Goal: Transaction & Acquisition: Purchase product/service

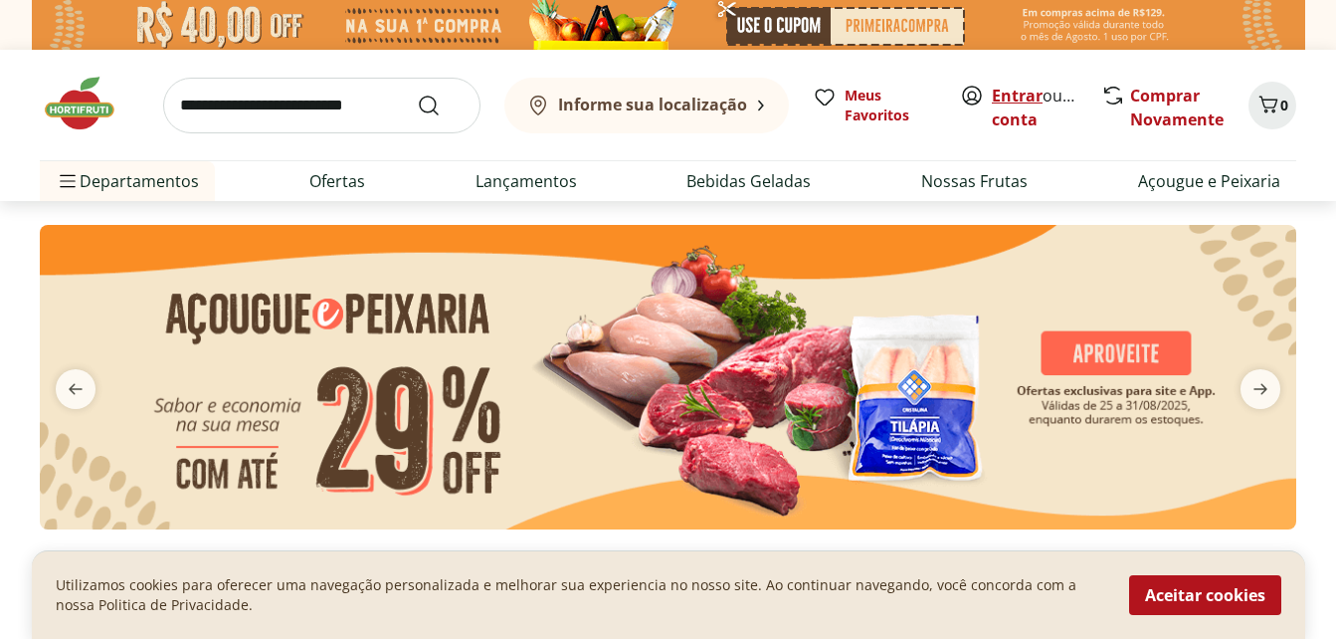
click at [1034, 95] on link "Entrar" at bounding box center [1017, 96] width 51 height 22
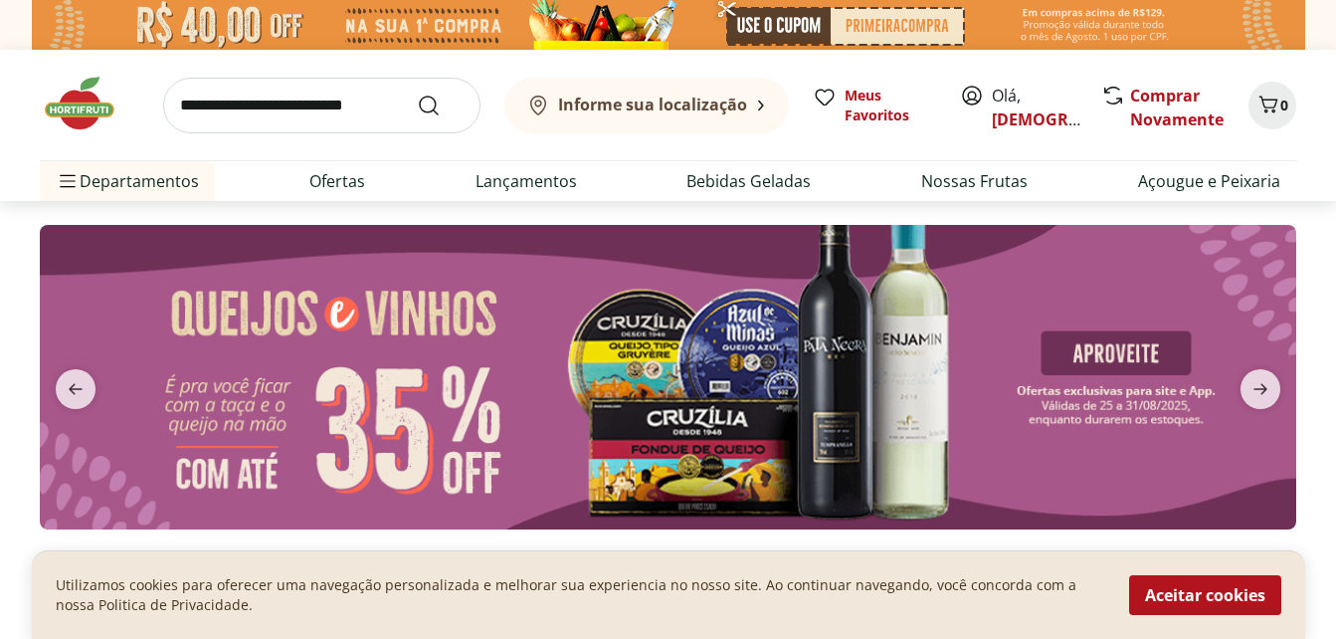
click at [312, 120] on input "search" at bounding box center [321, 106] width 317 height 56
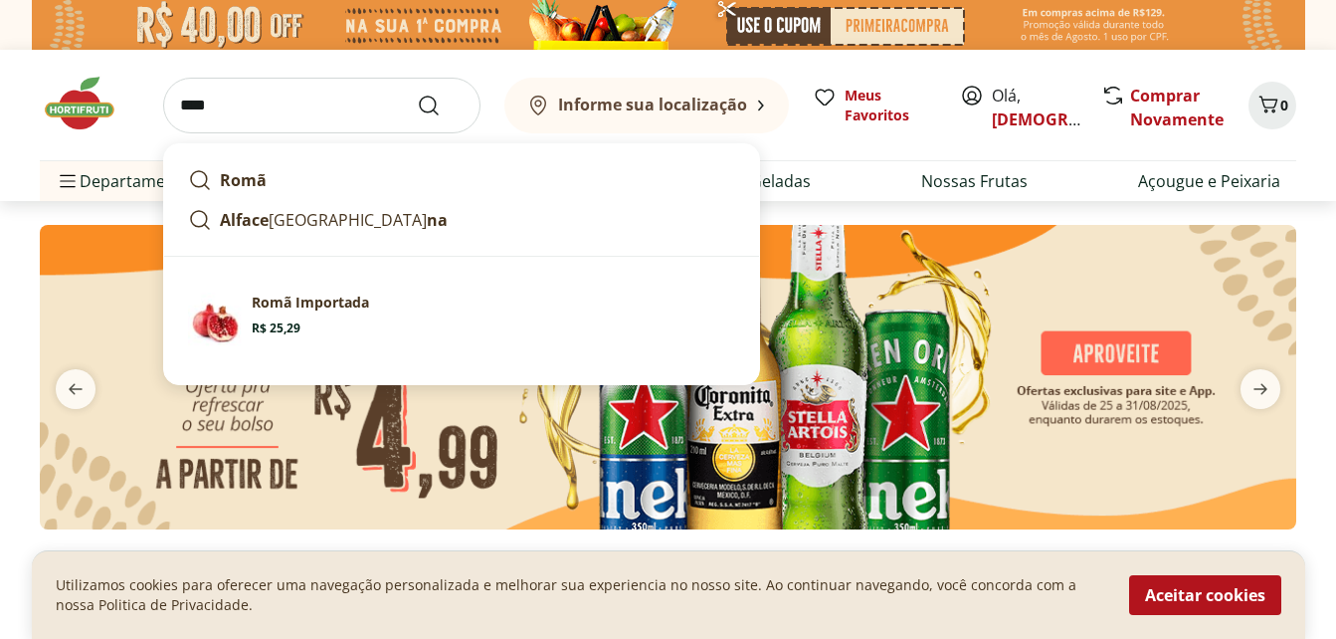
type input "****"
click at [417, 94] on button "Submit Search" at bounding box center [441, 106] width 48 height 24
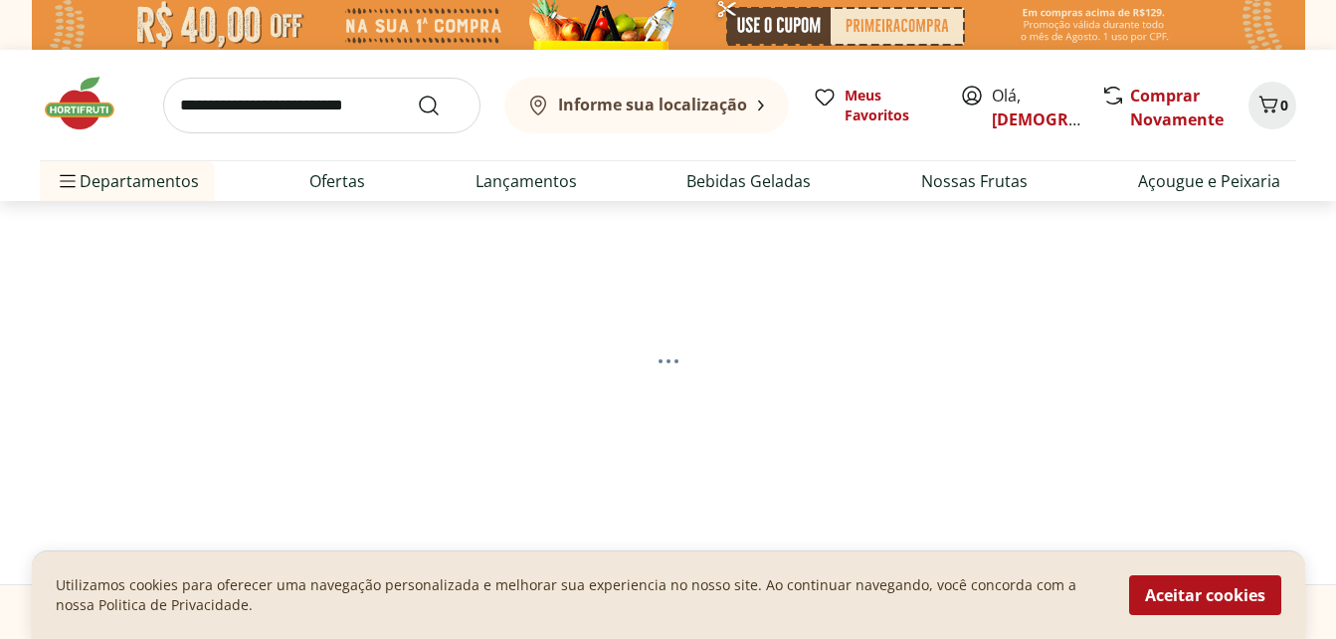
select select "**********"
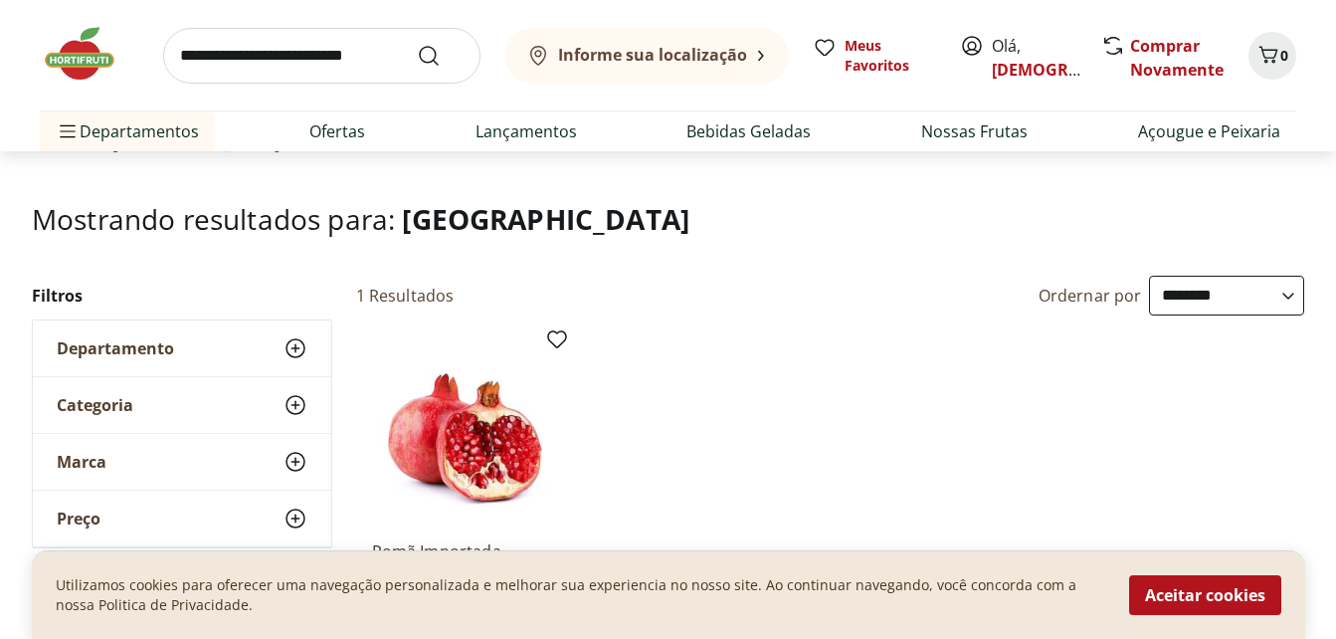
scroll to position [199, 0]
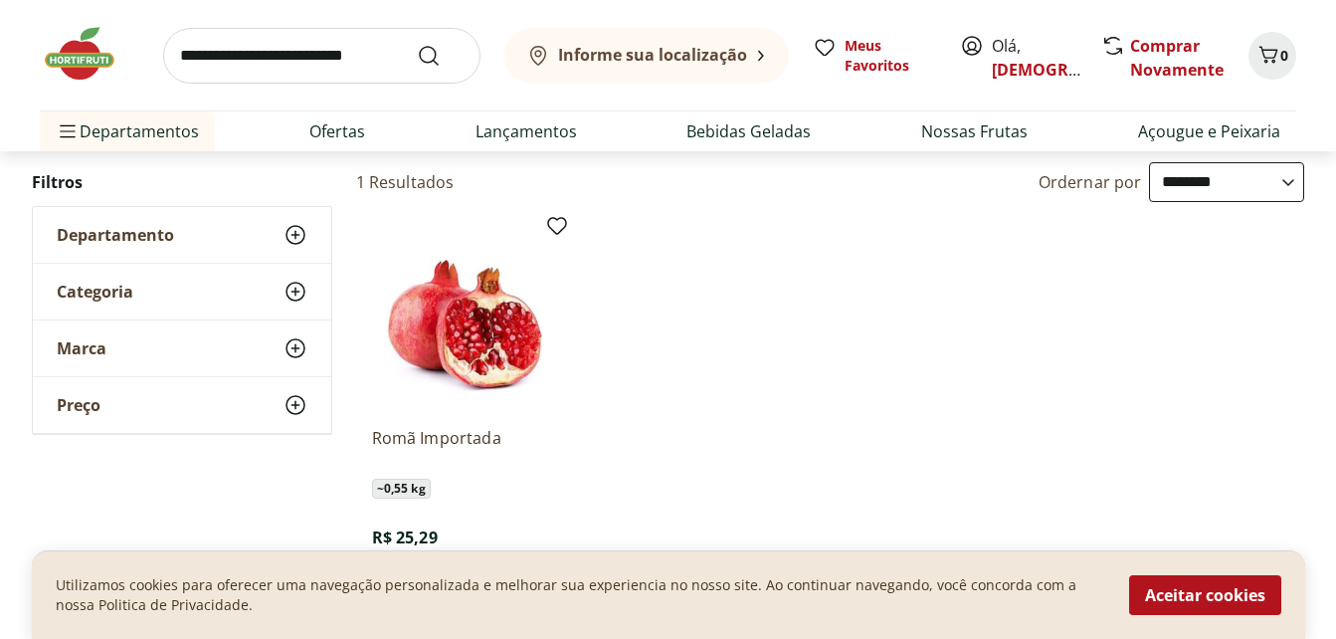
click at [503, 326] on img at bounding box center [466, 316] width 189 height 189
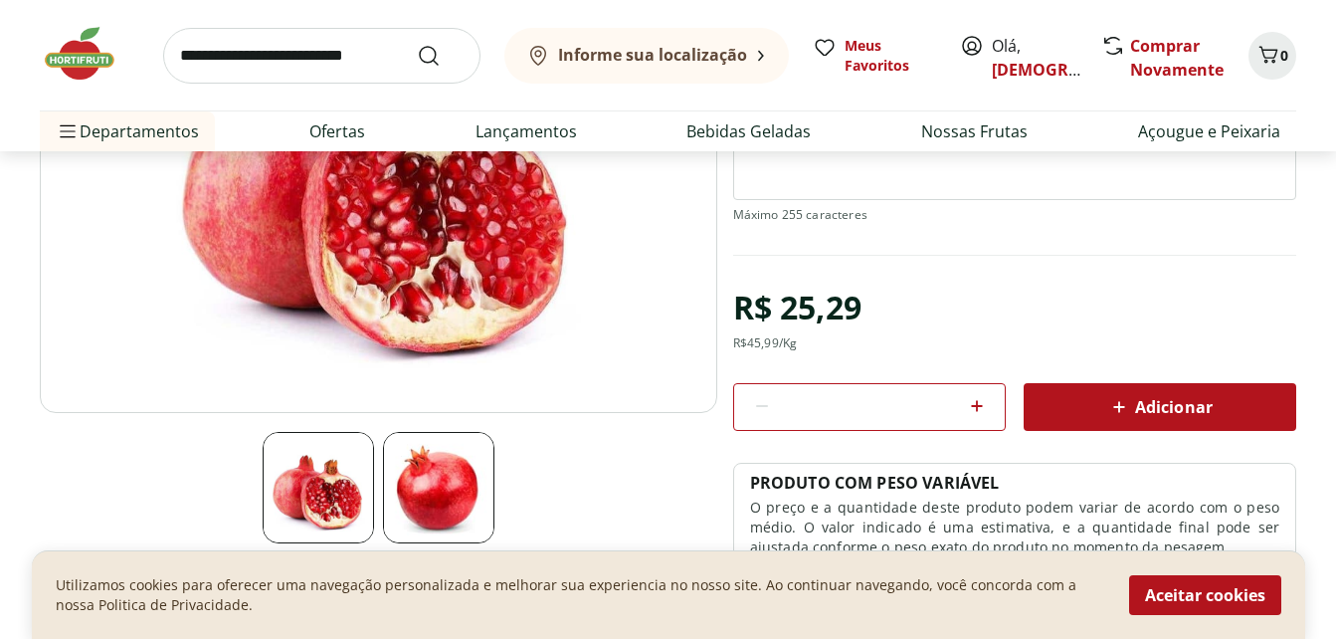
scroll to position [398, 0]
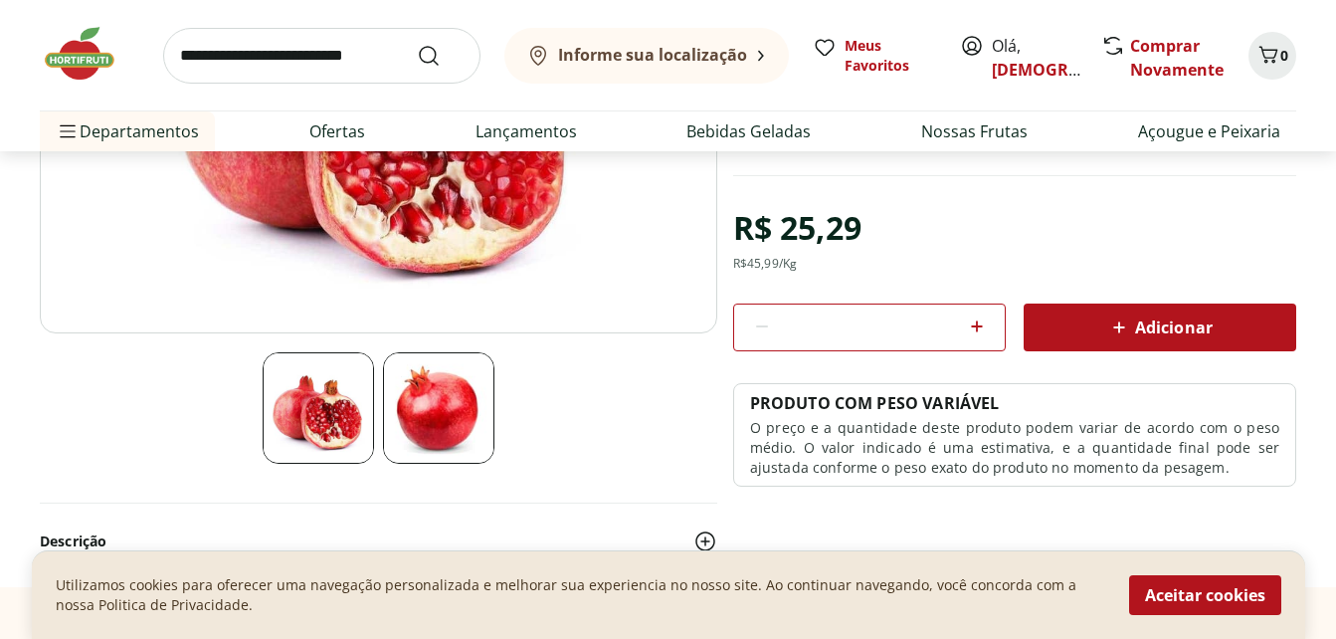
click at [980, 332] on icon at bounding box center [977, 326] width 24 height 24
type input "*"
click at [1111, 328] on icon at bounding box center [1119, 327] width 24 height 24
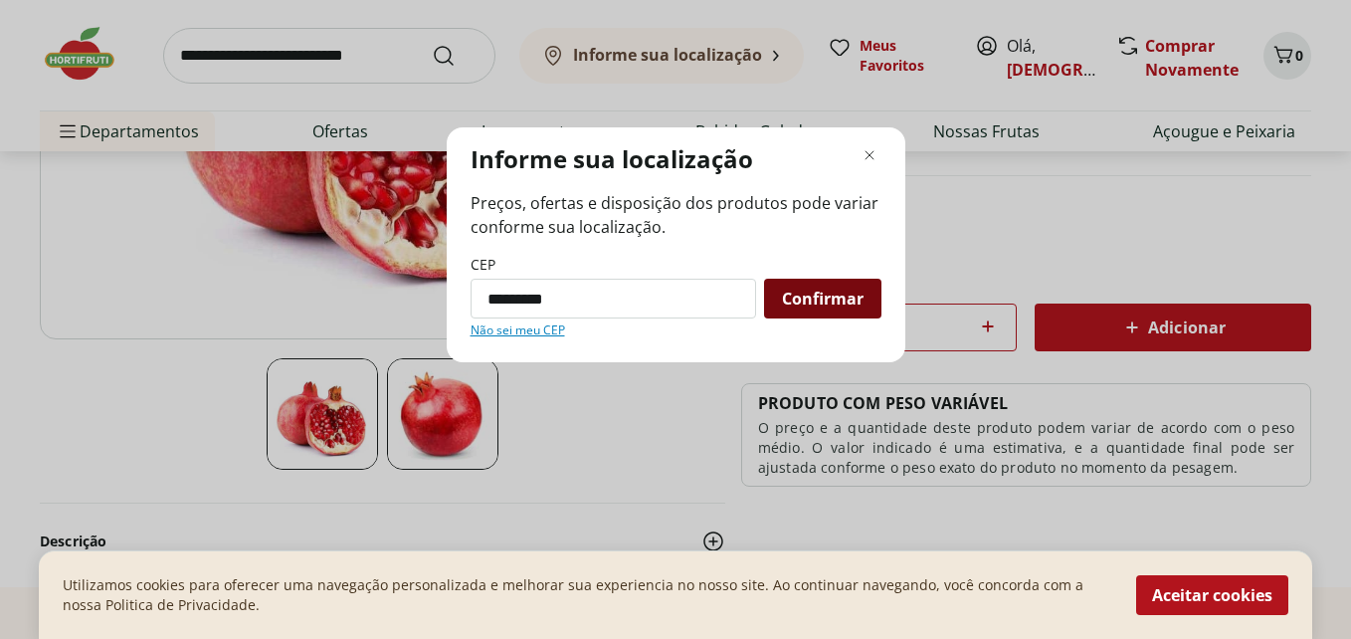
type input "*********"
click at [831, 304] on span "Confirmar" at bounding box center [823, 299] width 82 height 16
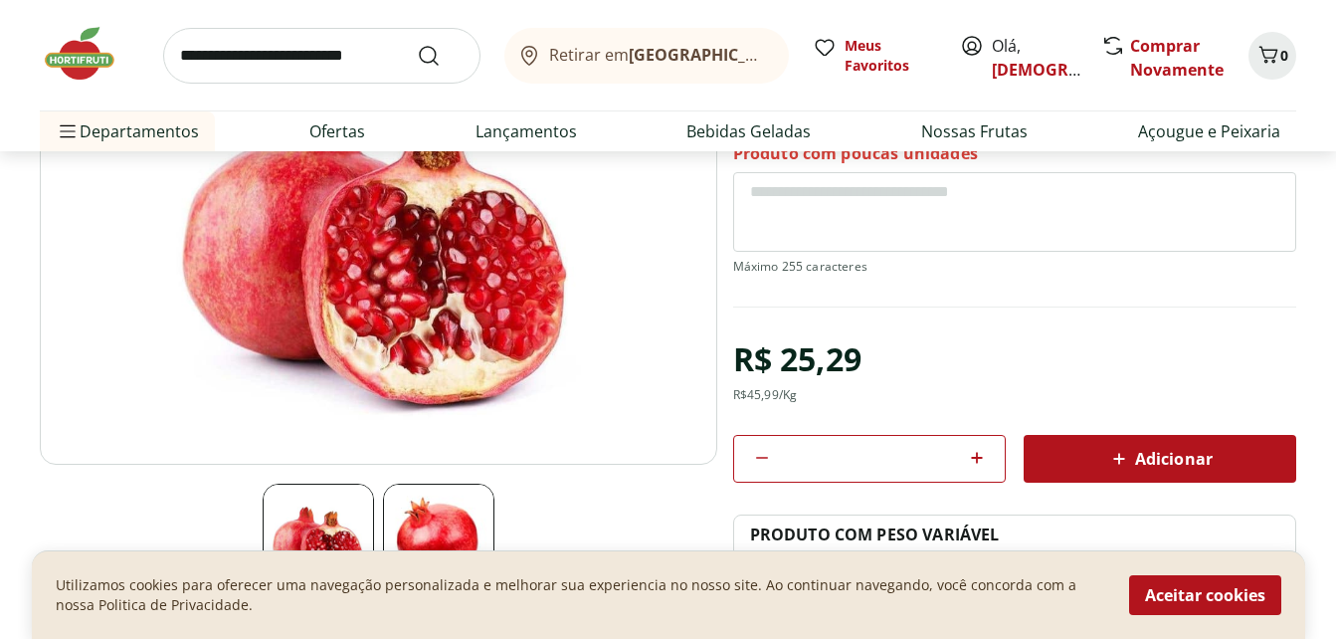
scroll to position [299, 0]
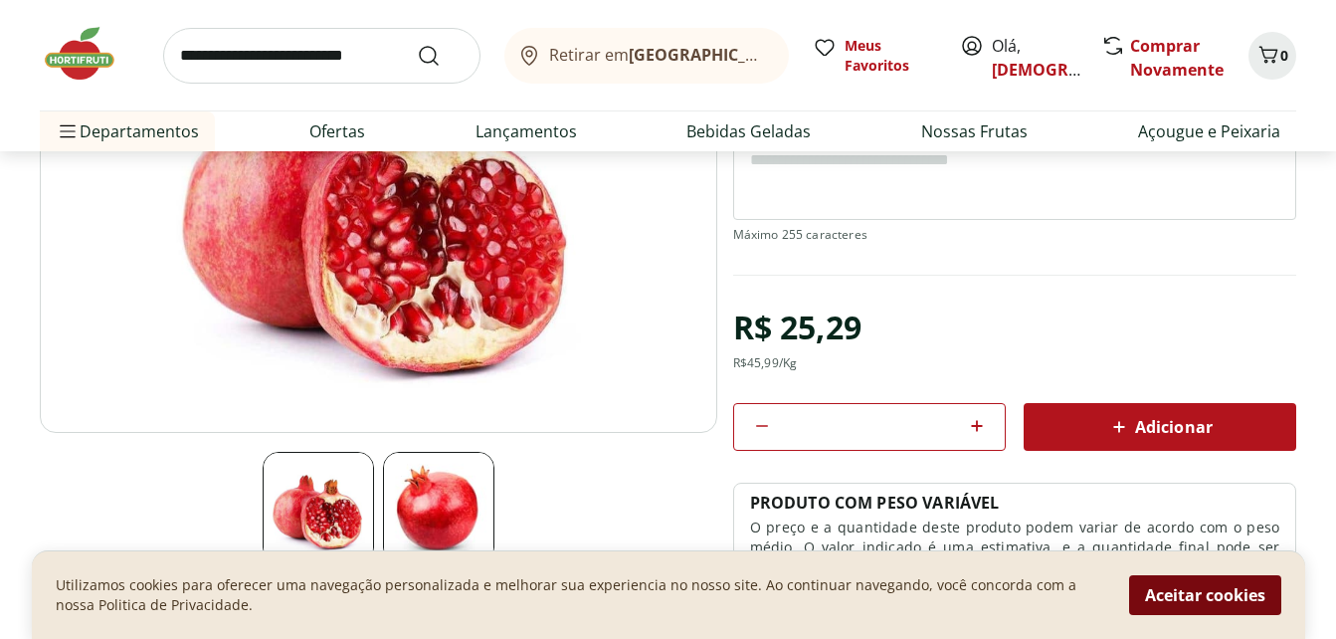
click at [1204, 605] on button "Aceitar cookies" at bounding box center [1205, 595] width 152 height 40
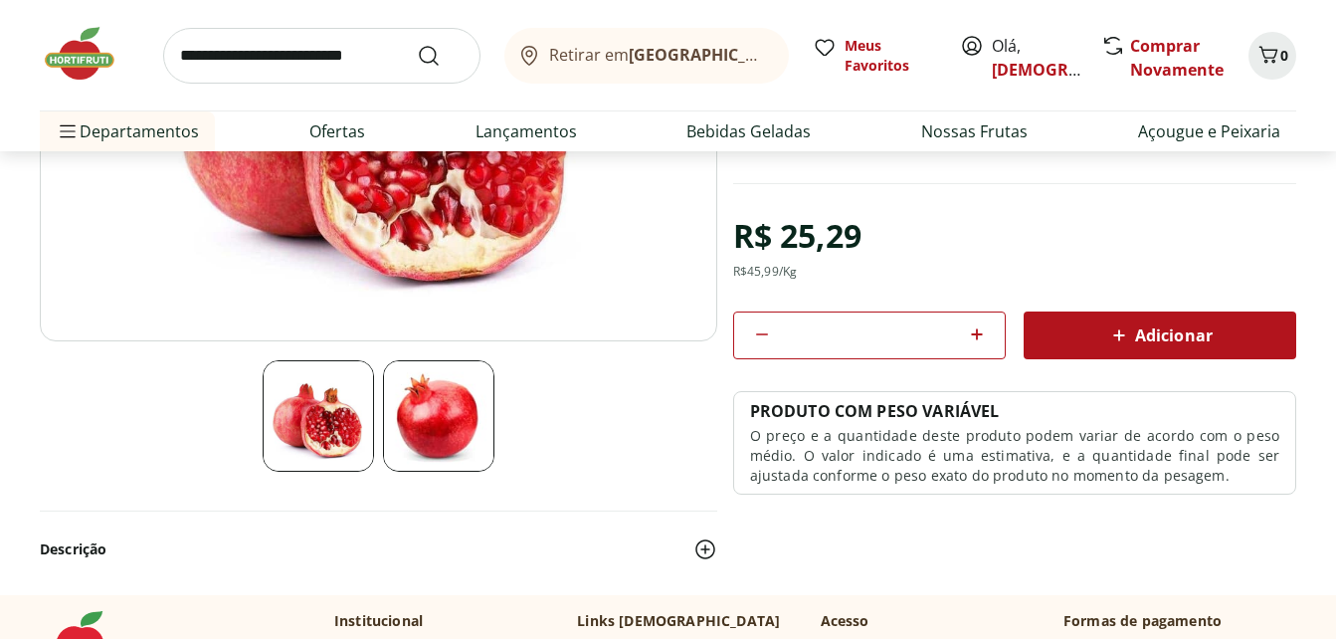
scroll to position [398, 0]
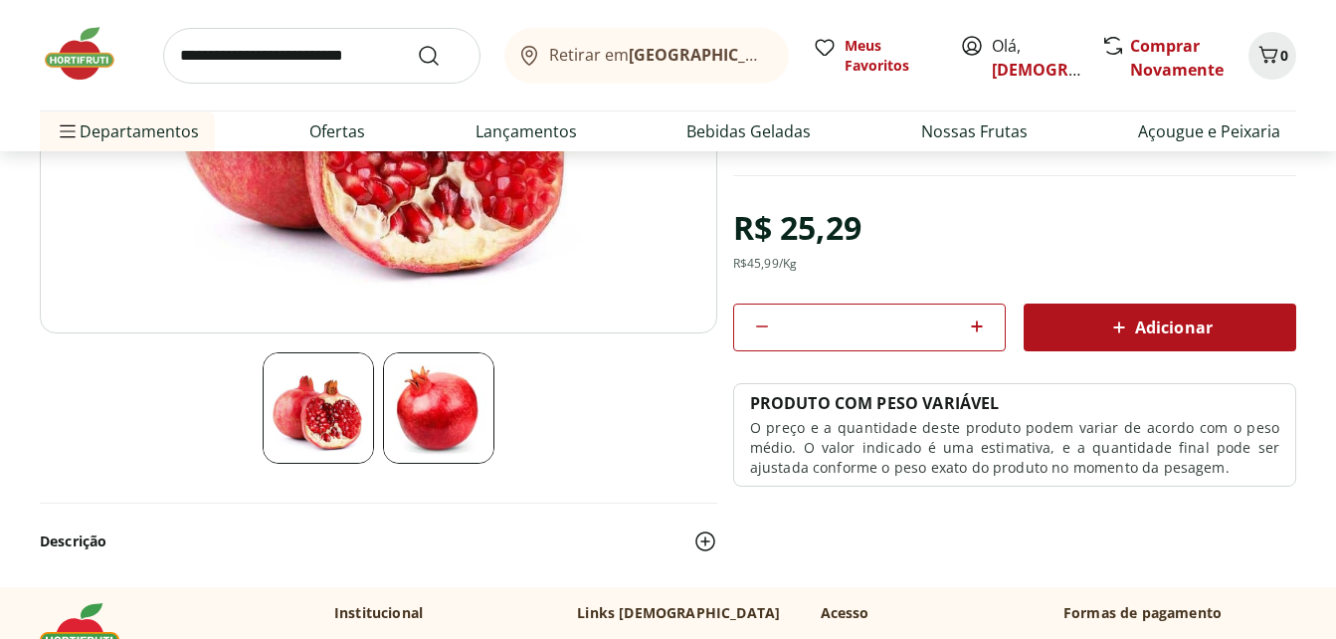
click at [1135, 331] on span "Adicionar" at bounding box center [1159, 327] width 105 height 24
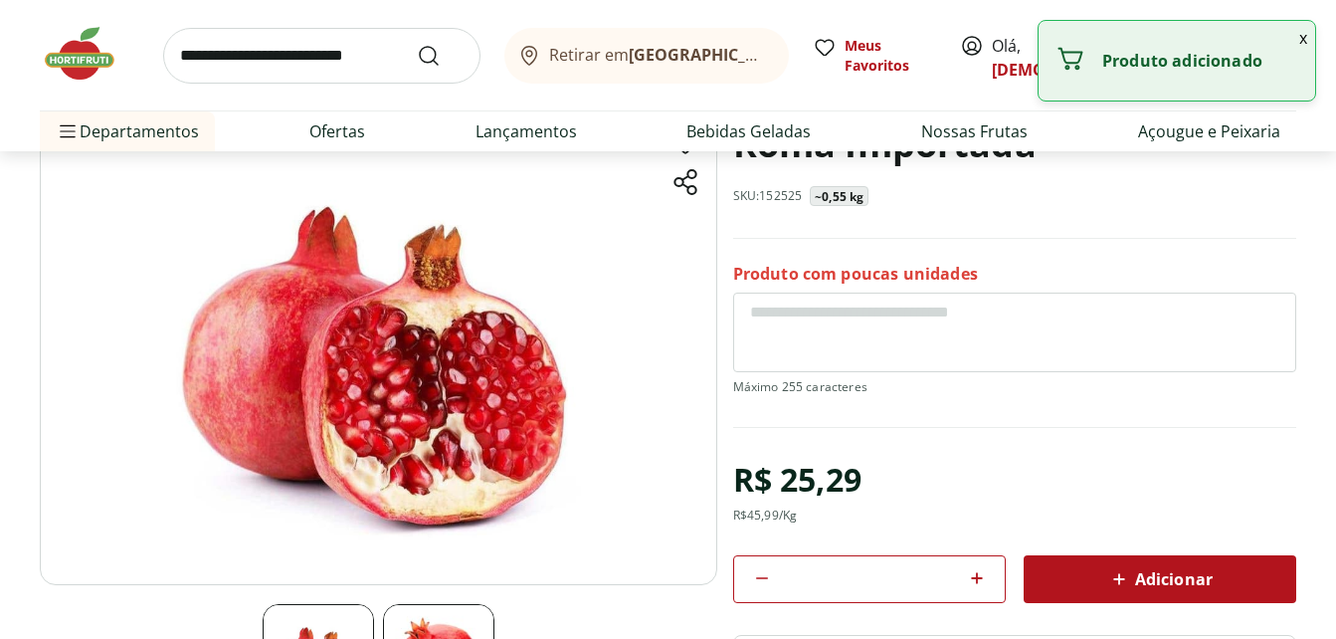
scroll to position [0, 0]
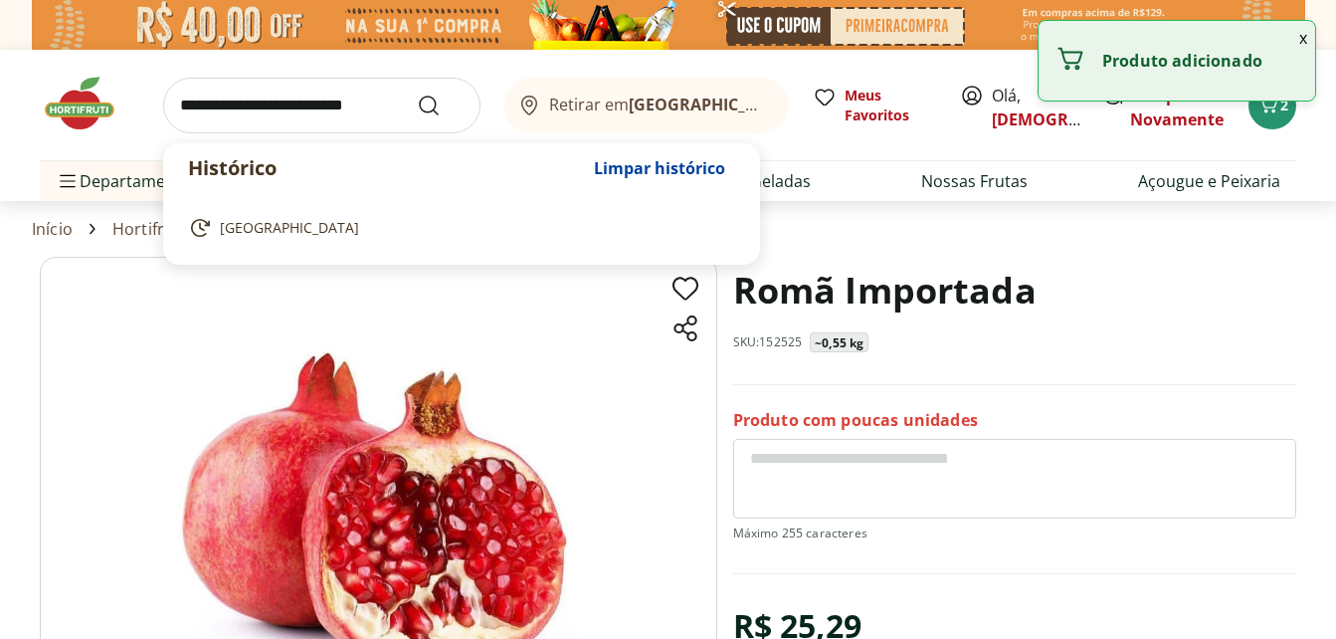
click at [283, 117] on input "search" at bounding box center [321, 106] width 317 height 56
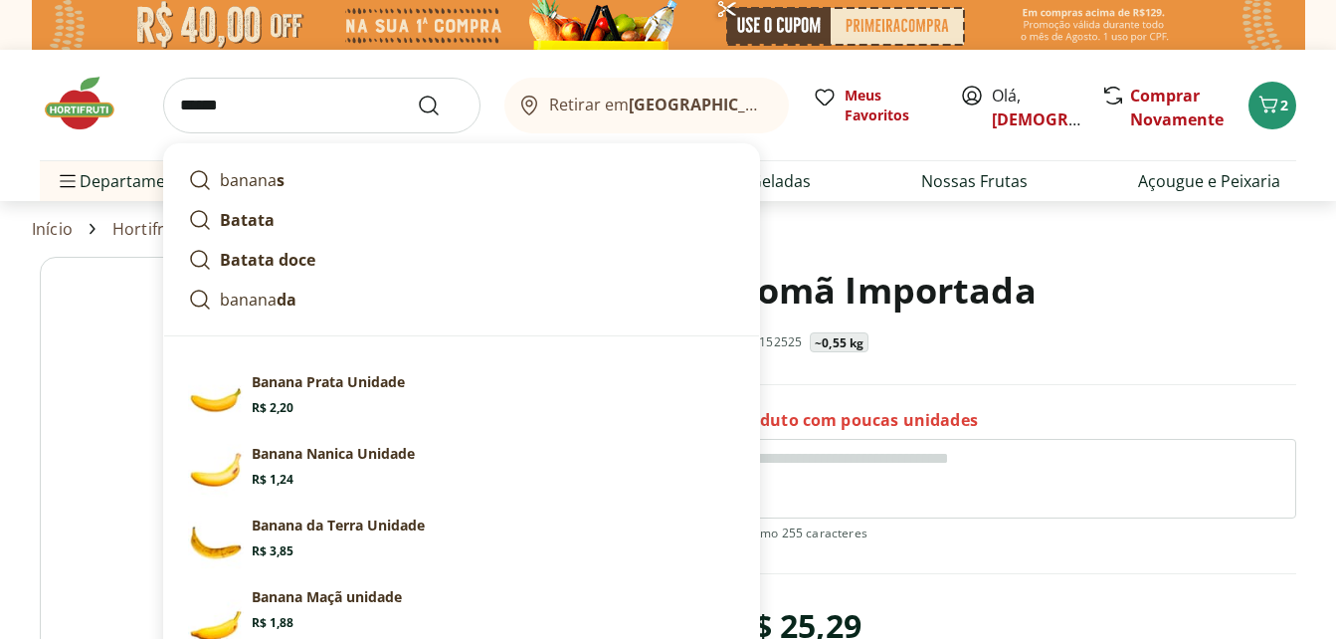
type input "******"
click at [417, 94] on button "Submit Search" at bounding box center [441, 106] width 48 height 24
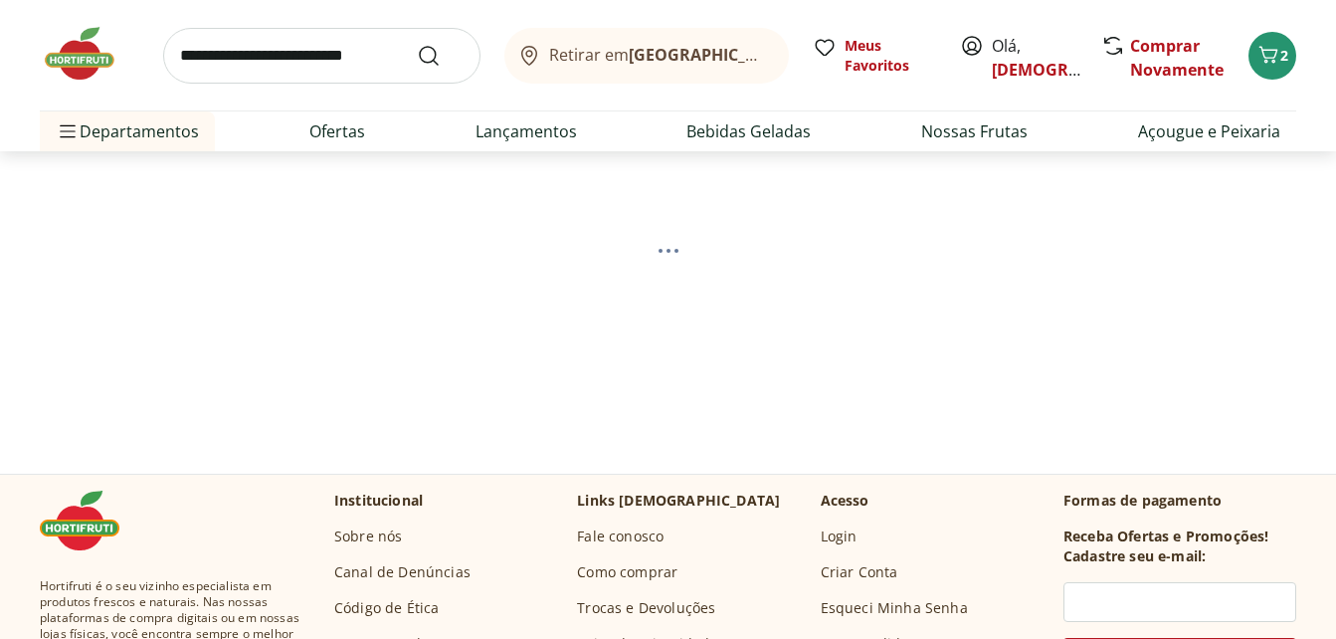
scroll to position [199, 0]
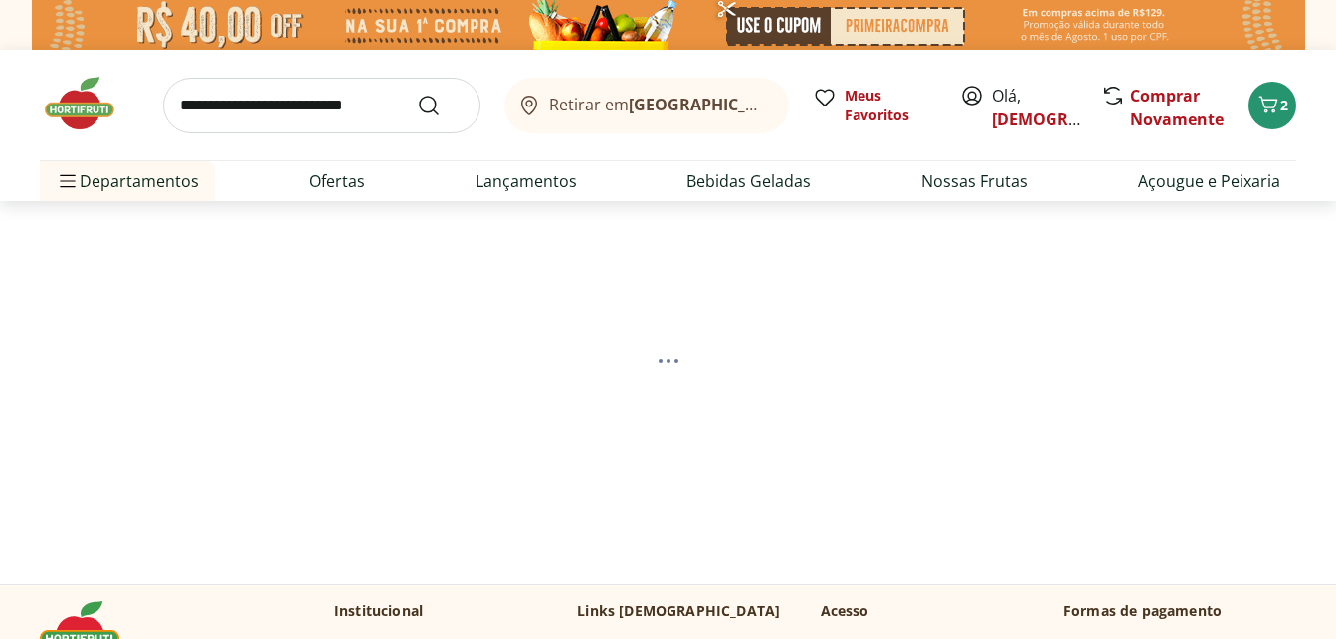
select select "**********"
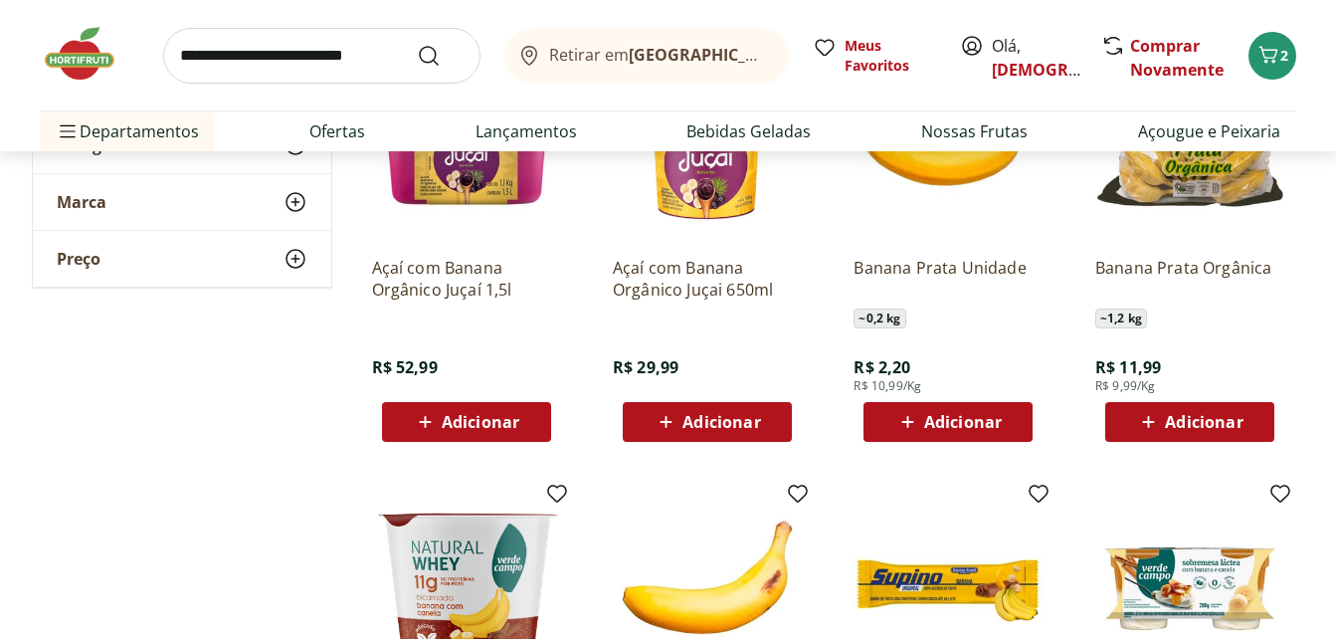
scroll to position [498, 0]
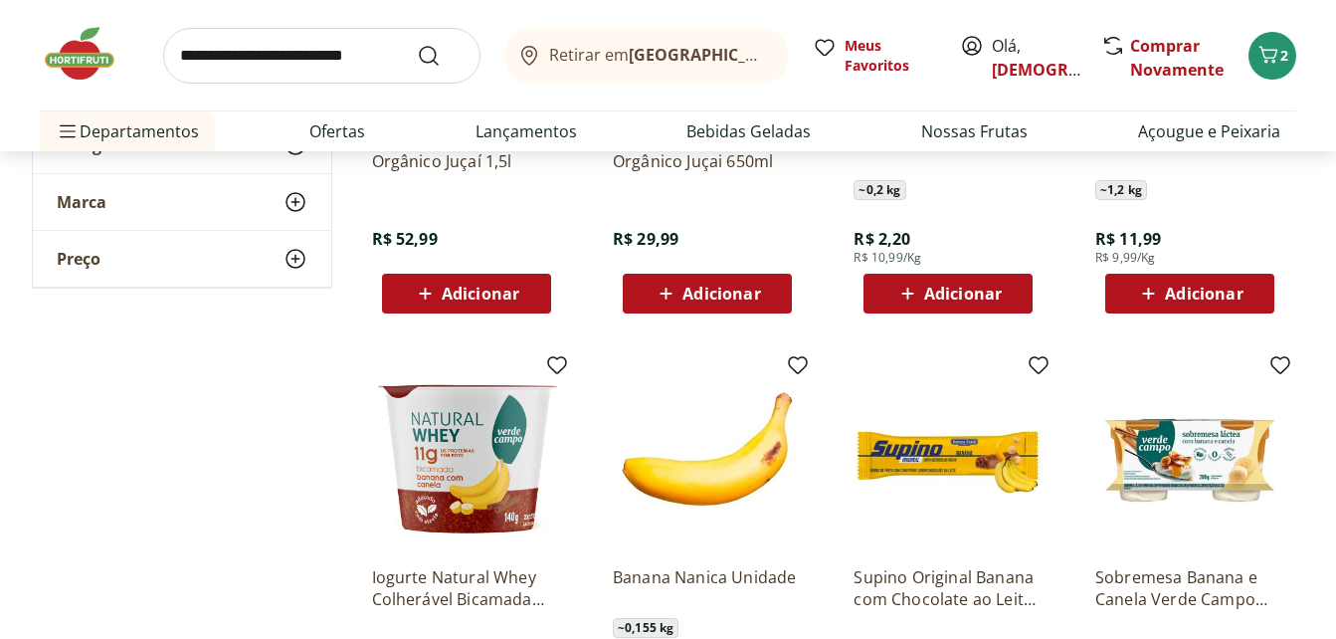
click at [934, 304] on span "Adicionar" at bounding box center [949, 294] width 106 height 24
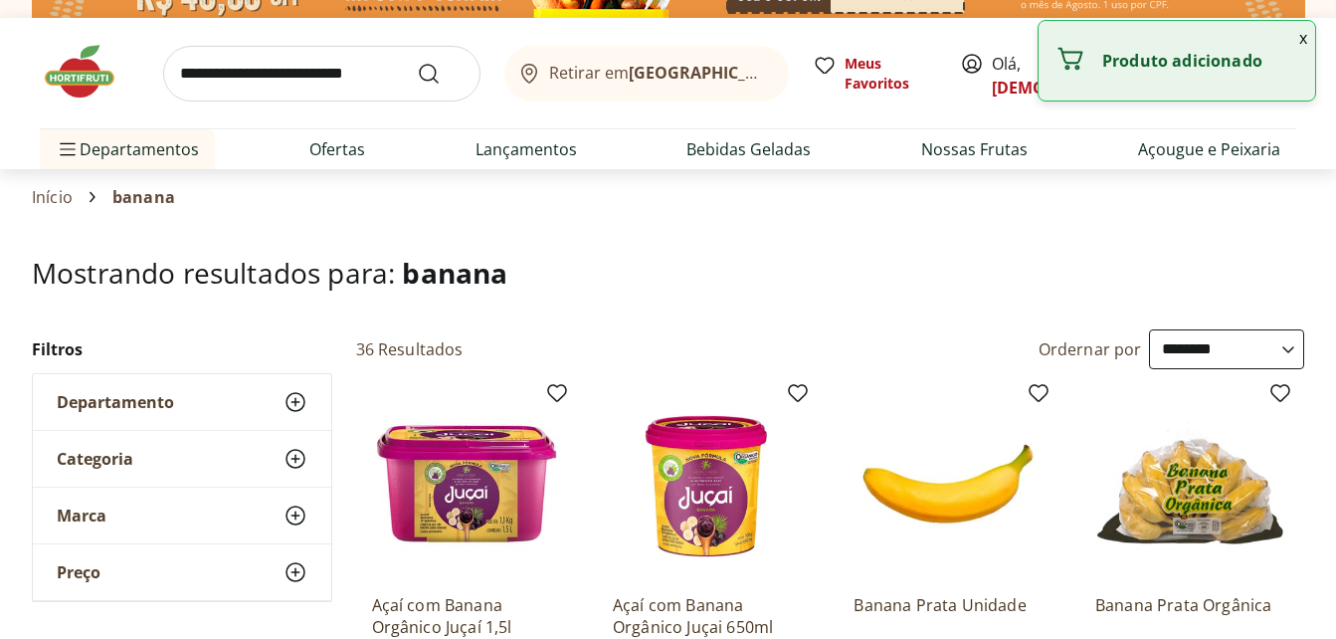
scroll to position [0, 0]
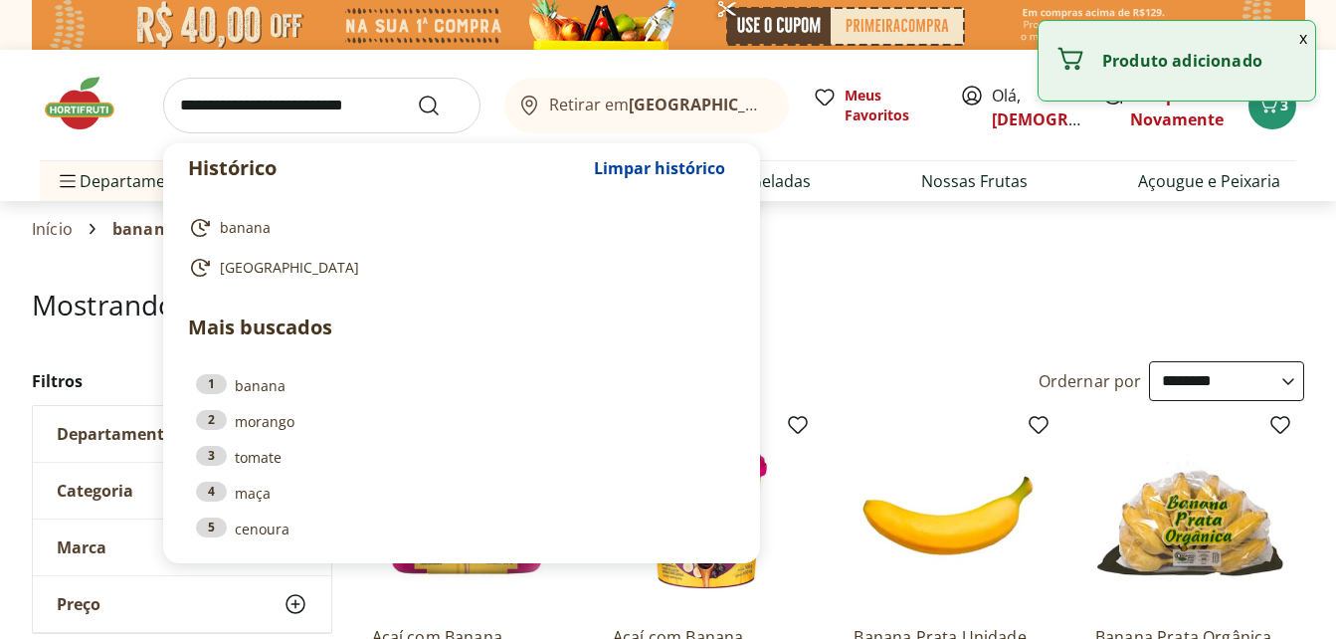
drag, startPoint x: 266, startPoint y: 100, endPoint x: 292, endPoint y: 115, distance: 29.9
click at [263, 100] on input "search" at bounding box center [321, 106] width 317 height 56
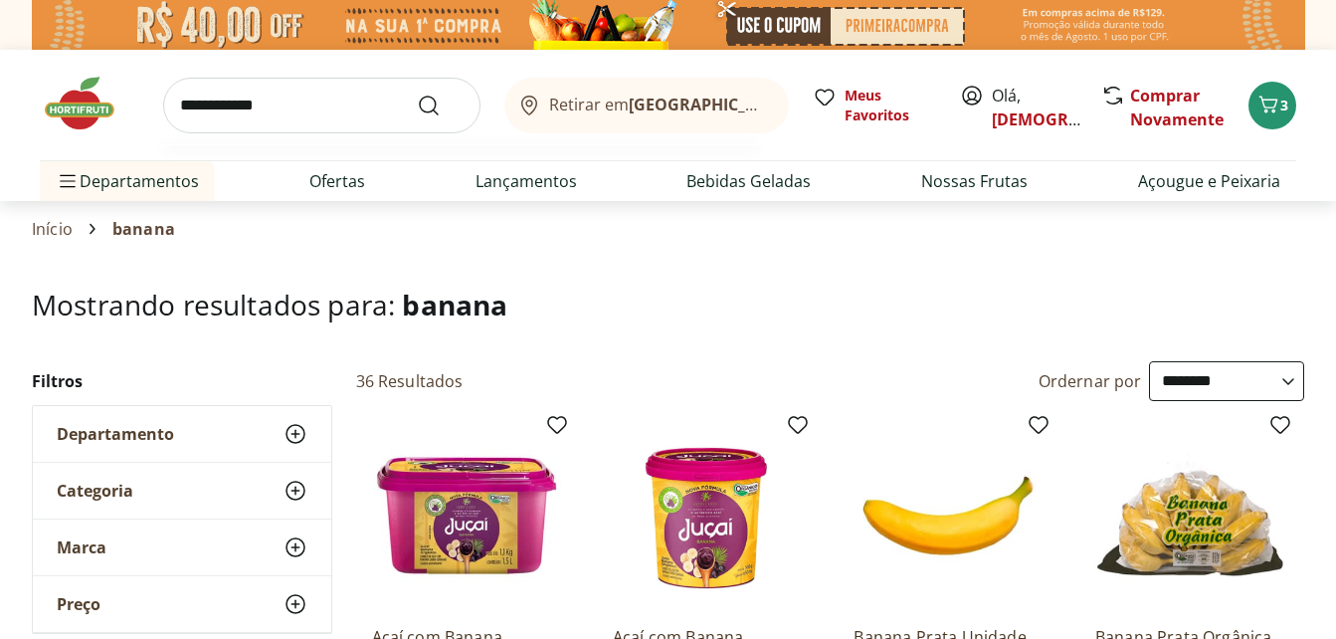
click at [417, 94] on button "Submit Search" at bounding box center [441, 106] width 48 height 24
type input "**********"
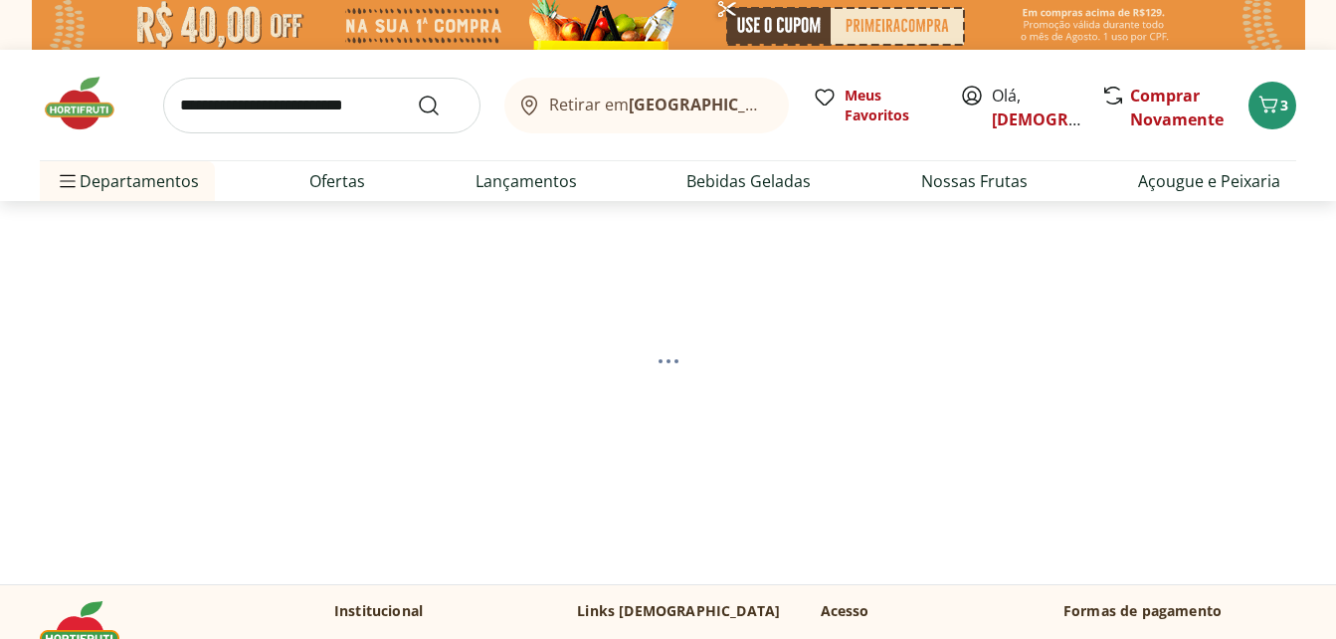
select select "**********"
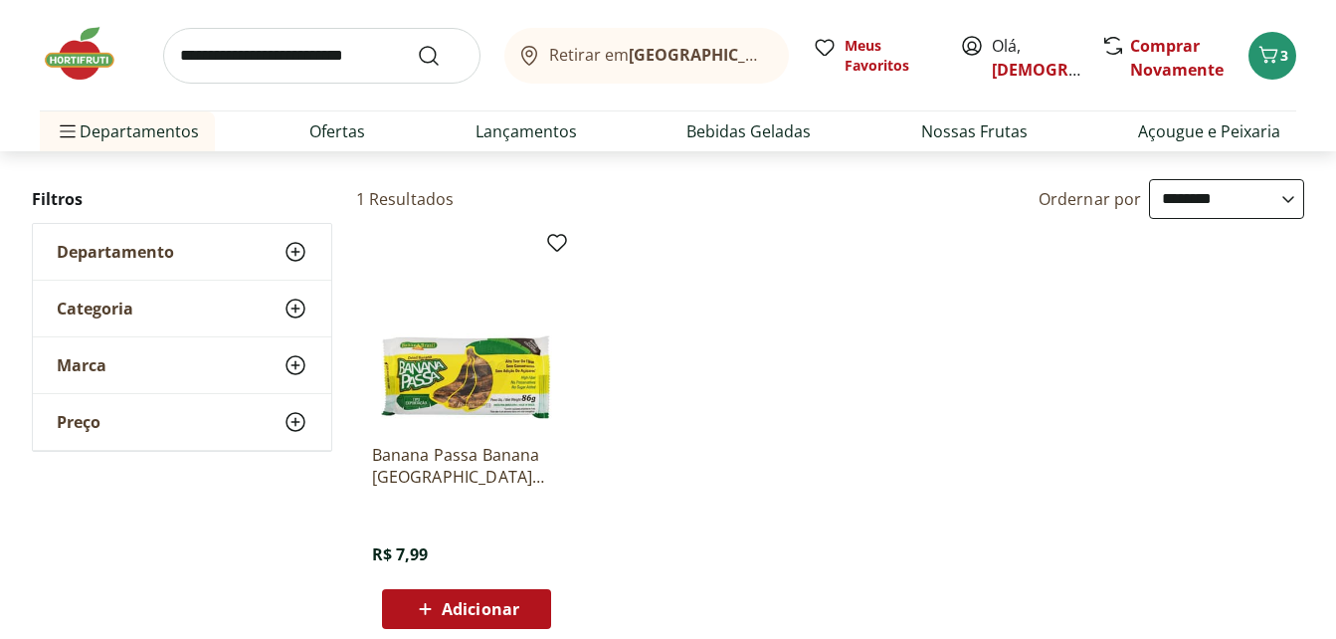
scroll to position [299, 0]
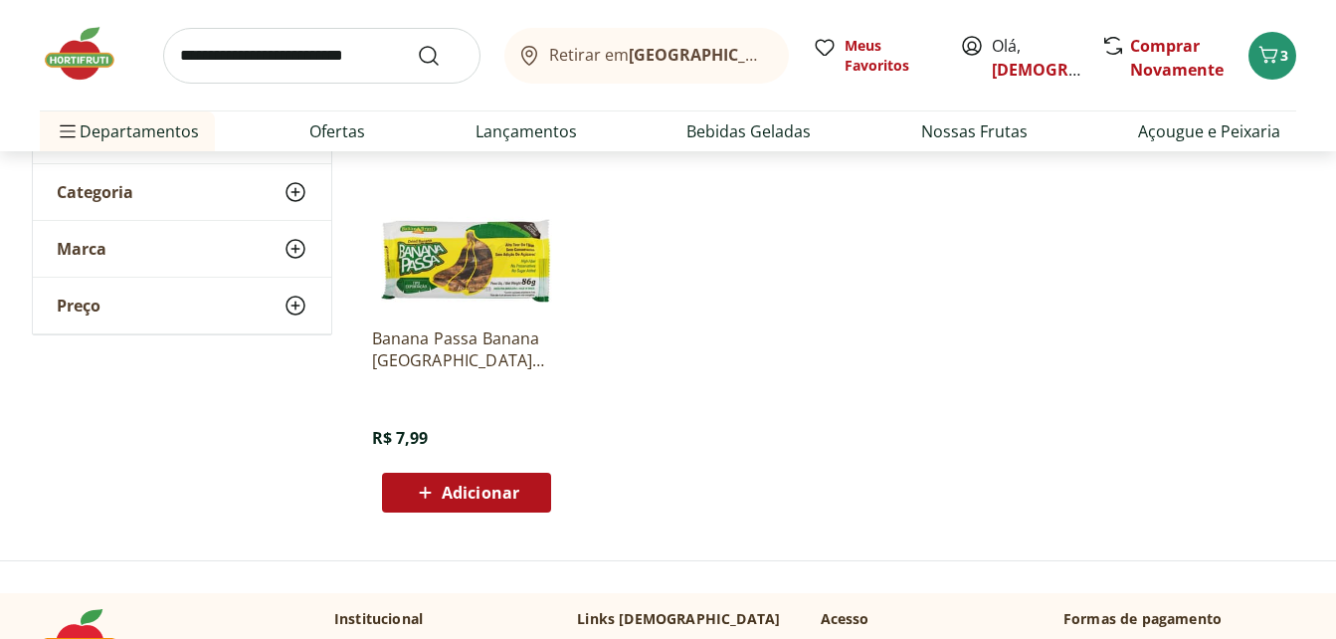
click at [490, 487] on span "Adicionar" at bounding box center [481, 493] width 78 height 16
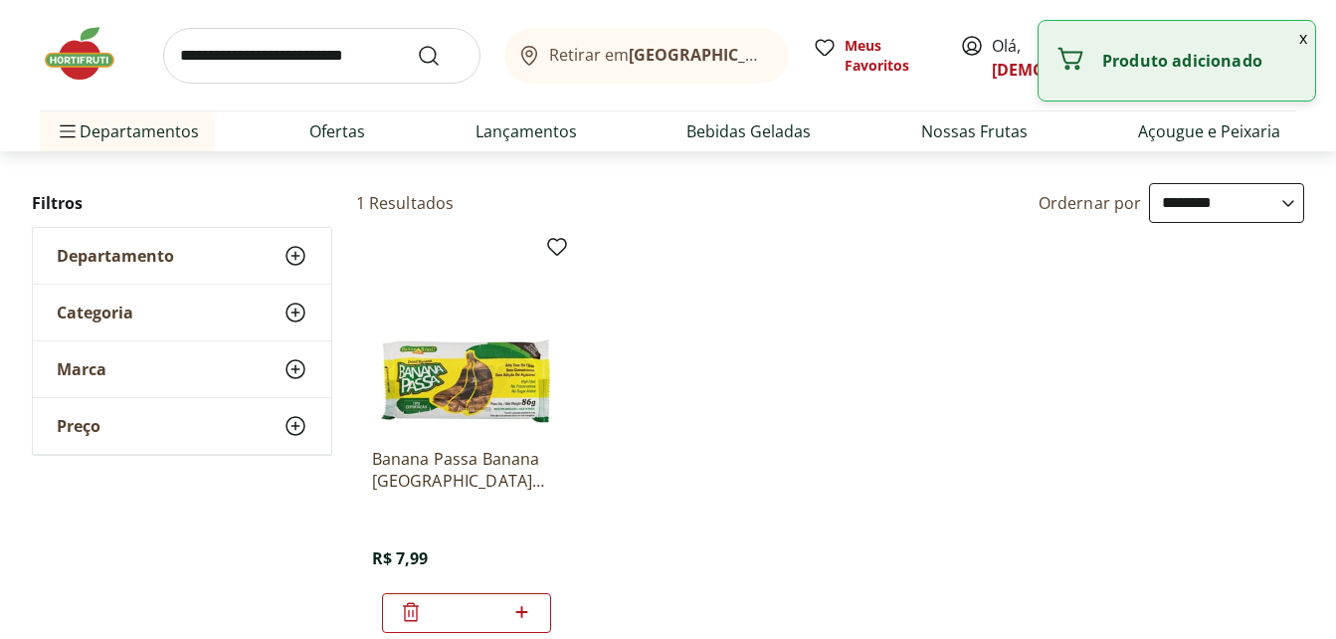
scroll to position [0, 0]
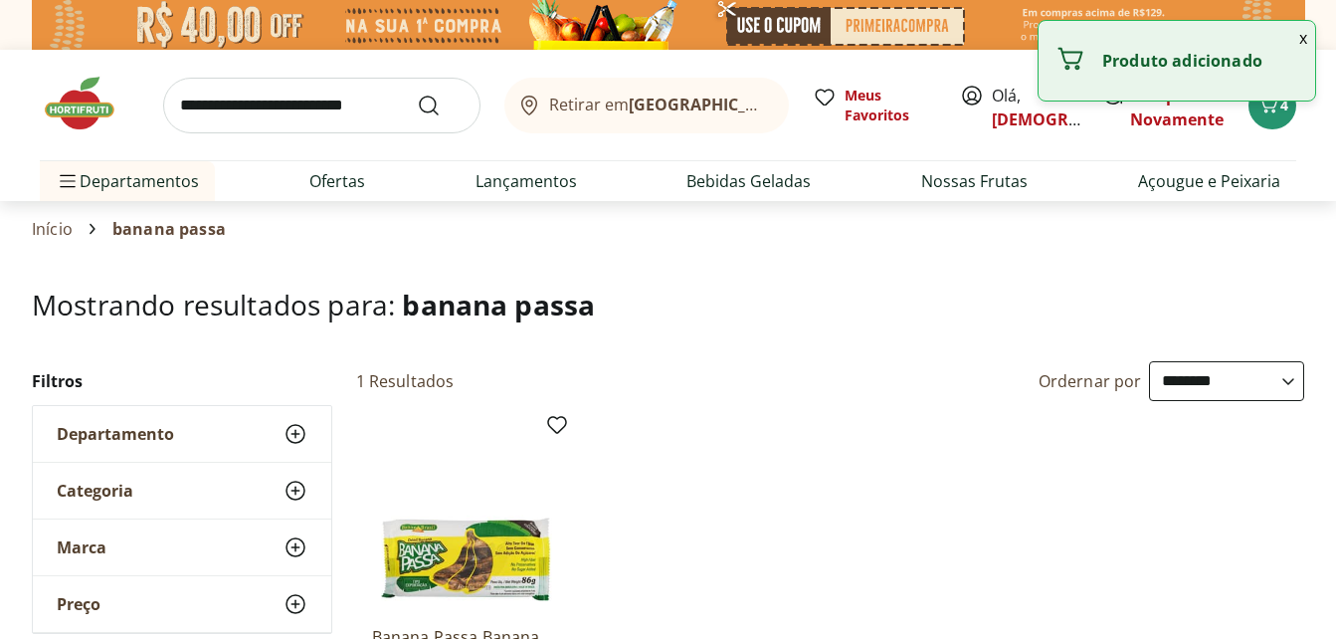
click at [277, 100] on input "search" at bounding box center [321, 106] width 317 height 56
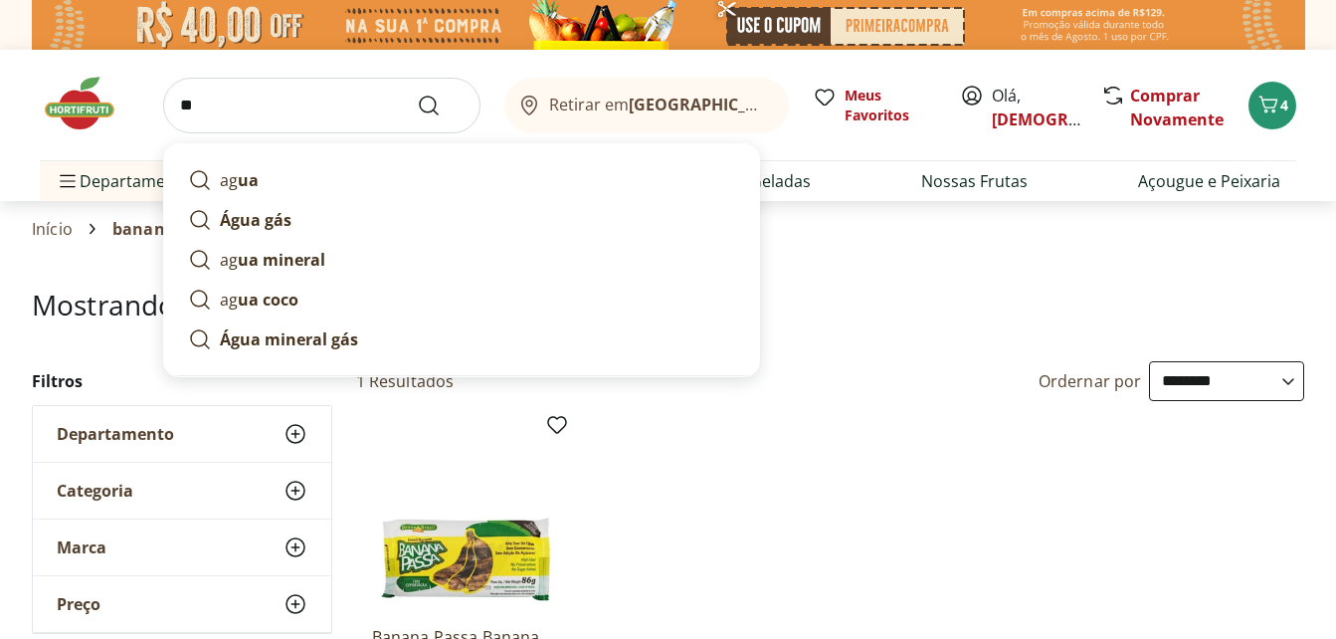
type input "*"
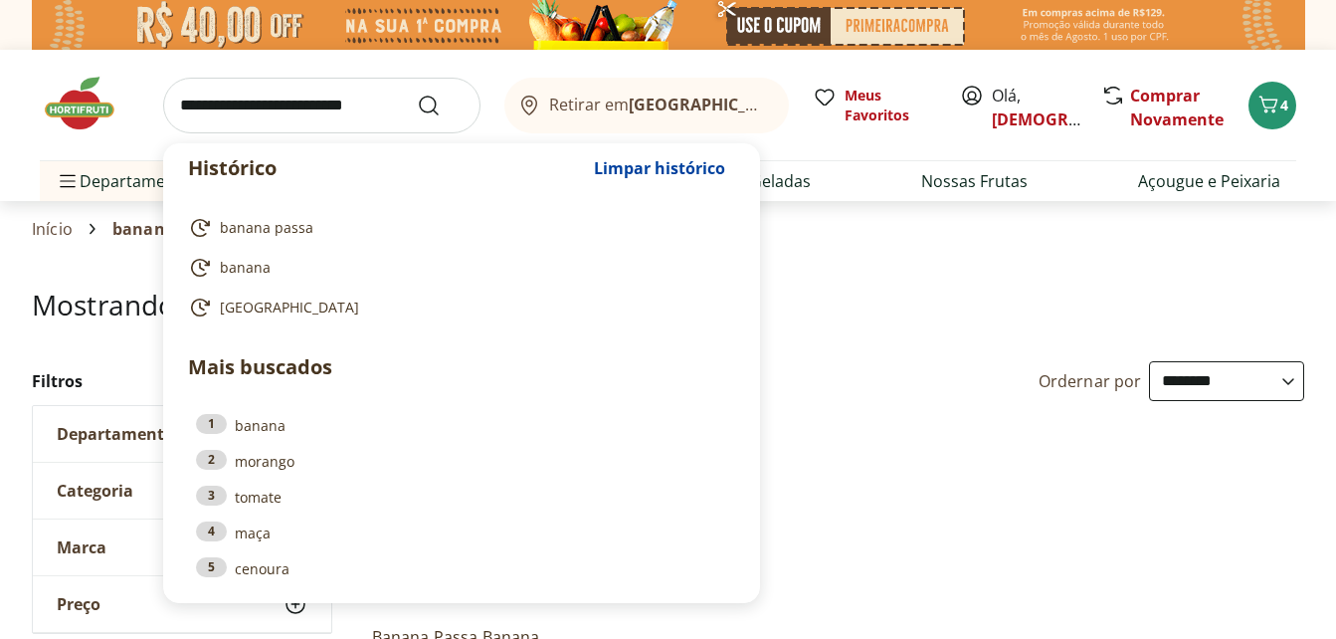
click at [238, 103] on input "search" at bounding box center [321, 106] width 317 height 56
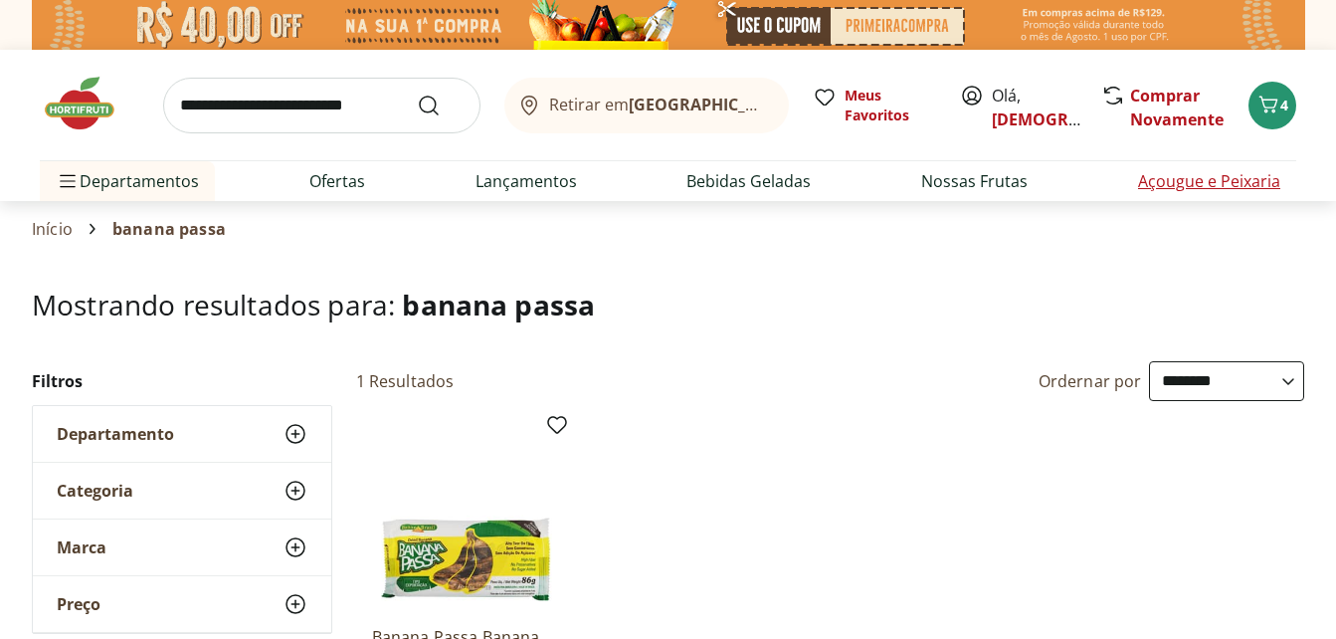
click at [1211, 195] on li "Açougue e Peixaria" at bounding box center [1209, 181] width 174 height 40
click at [1231, 180] on link "Açougue e Peixaria" at bounding box center [1209, 181] width 142 height 24
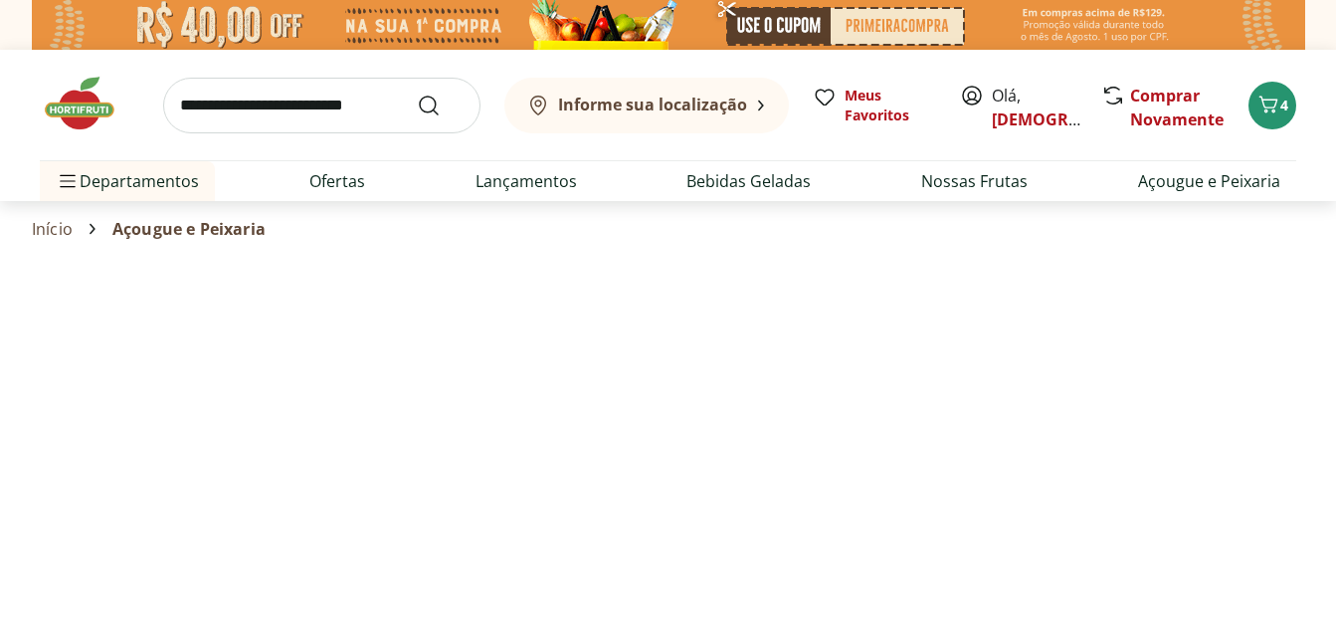
select select "**********"
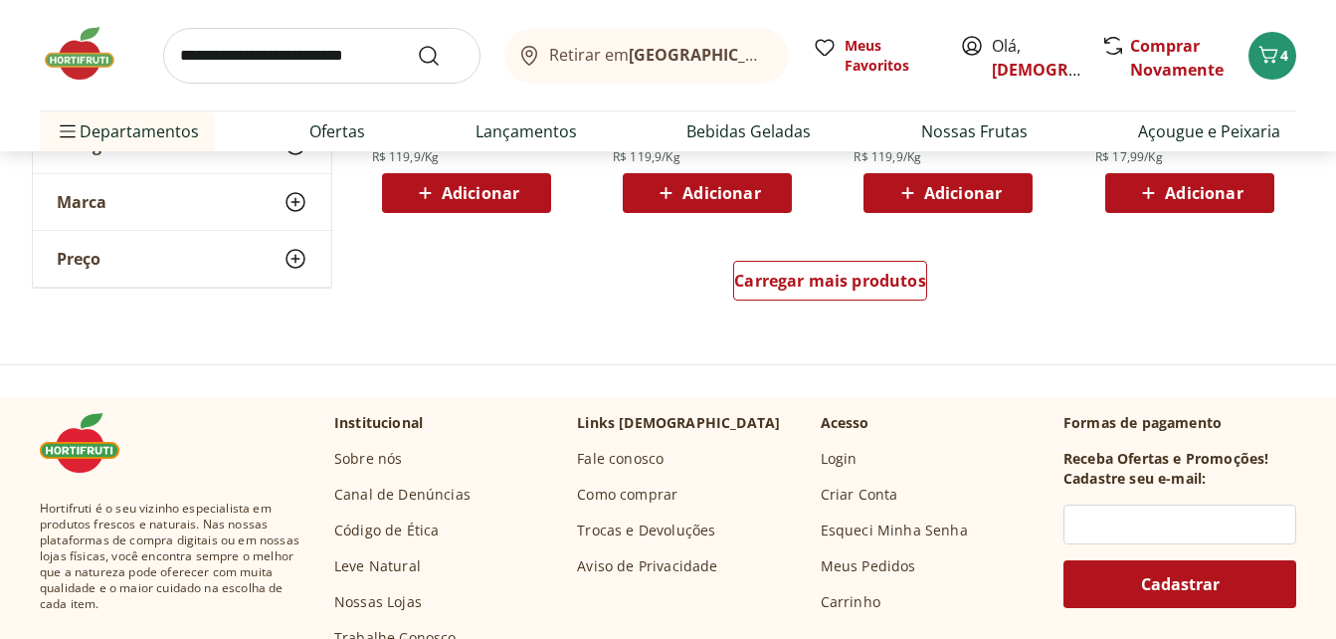
scroll to position [1294, 0]
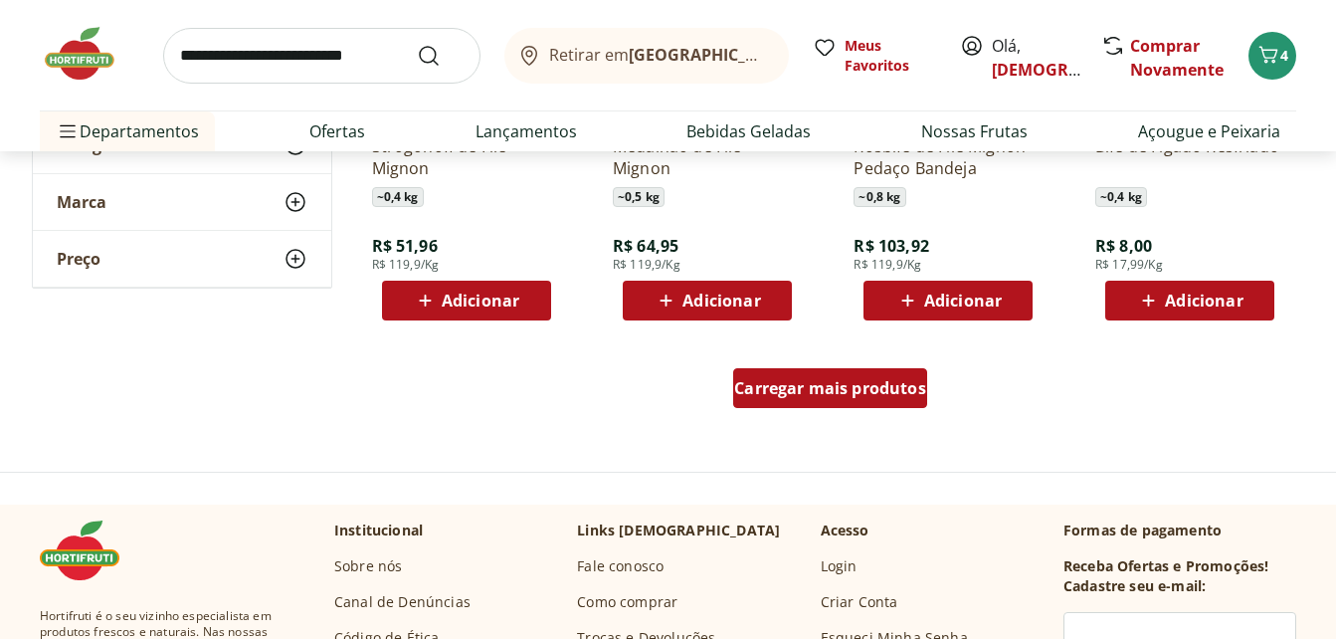
click at [791, 396] on span "Carregar mais produtos" at bounding box center [830, 388] width 192 height 16
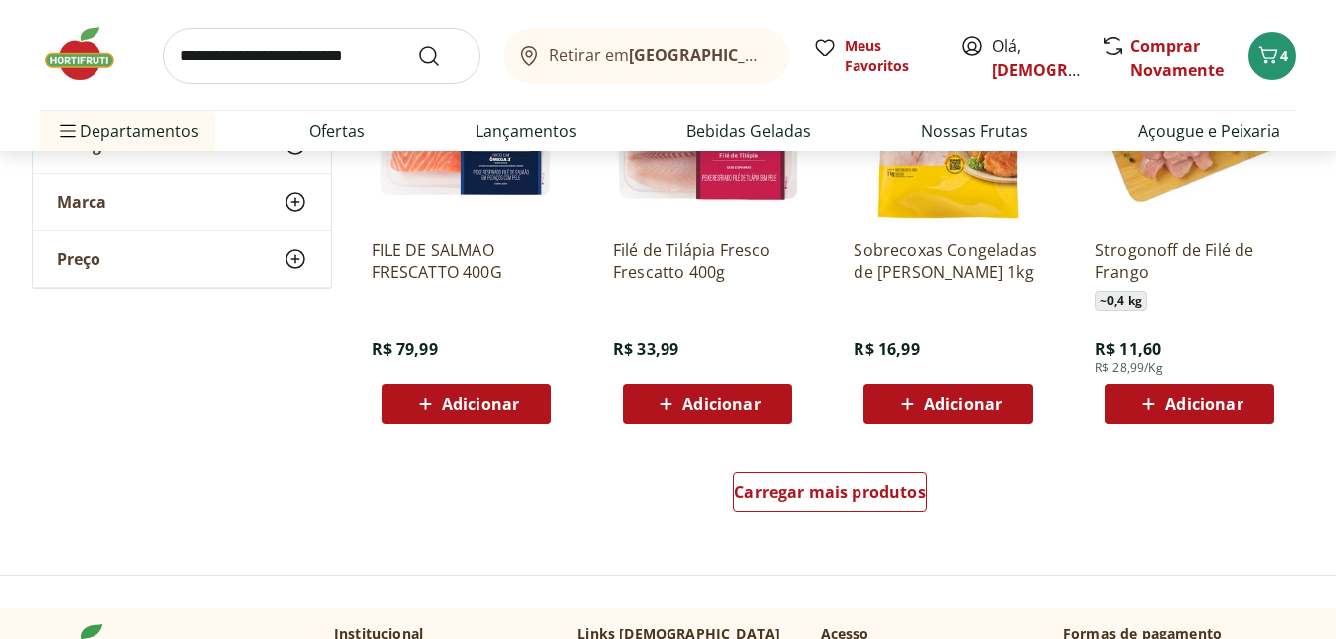
scroll to position [2587, 0]
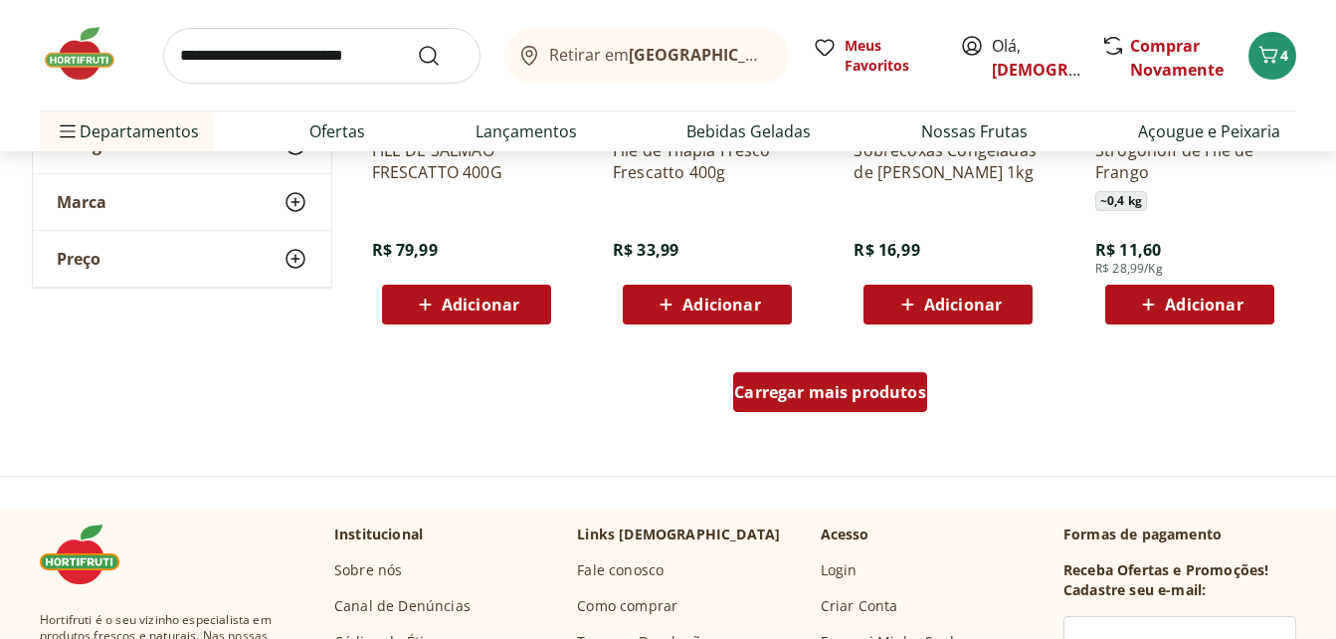
click at [869, 388] on span "Carregar mais produtos" at bounding box center [830, 392] width 192 height 16
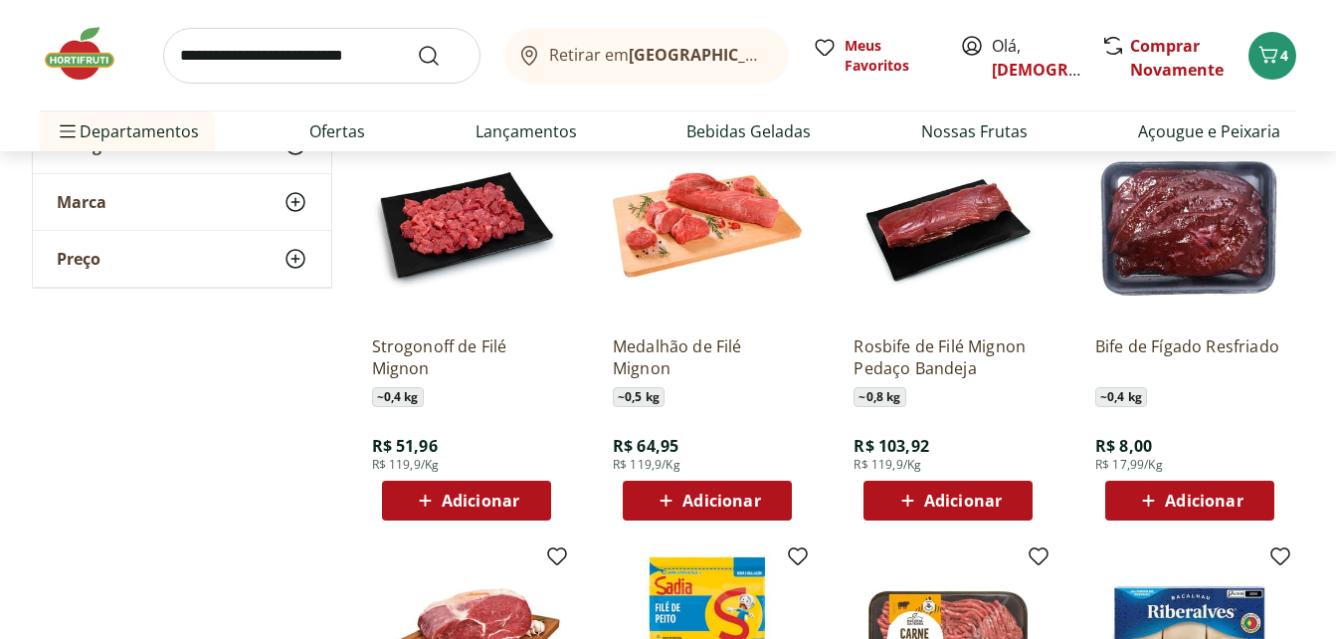
scroll to position [896, 0]
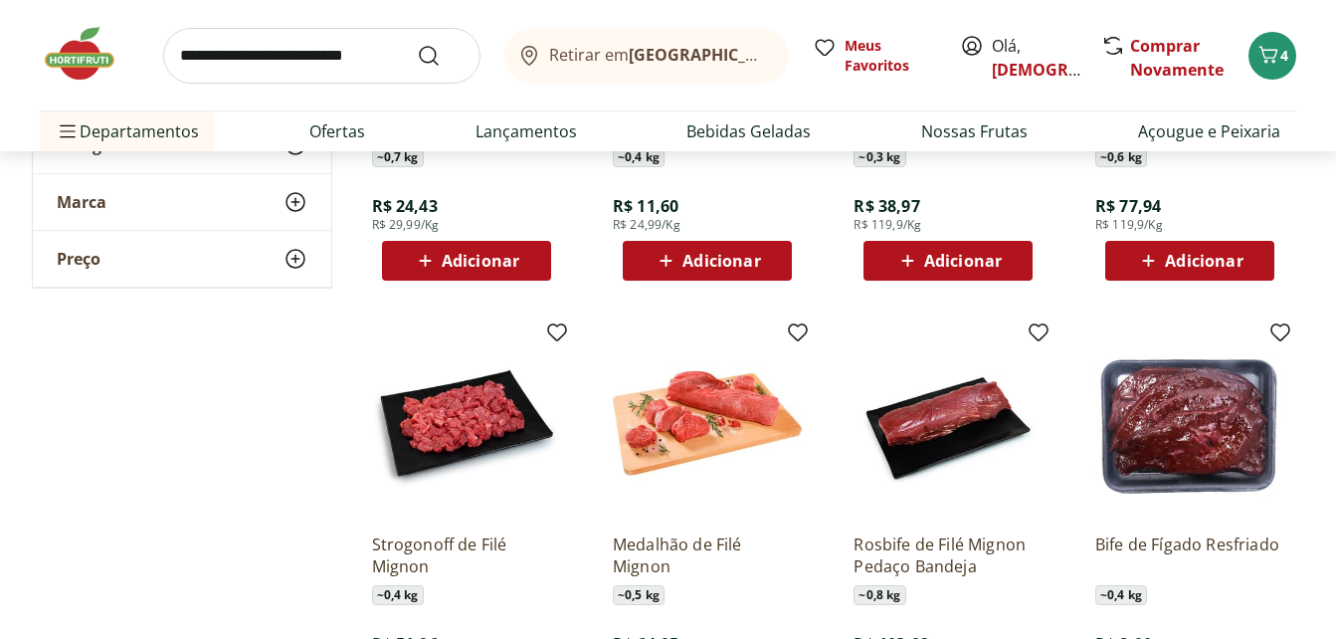
click at [294, 206] on icon at bounding box center [296, 202] width 24 height 24
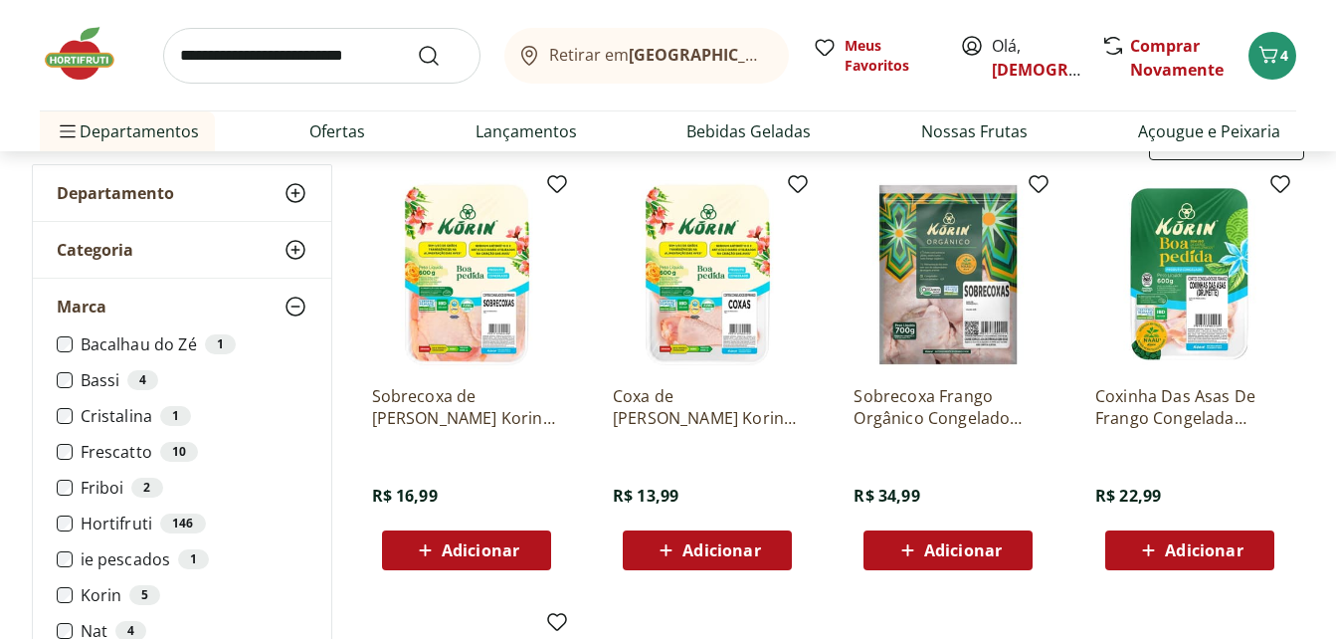
scroll to position [199, 0]
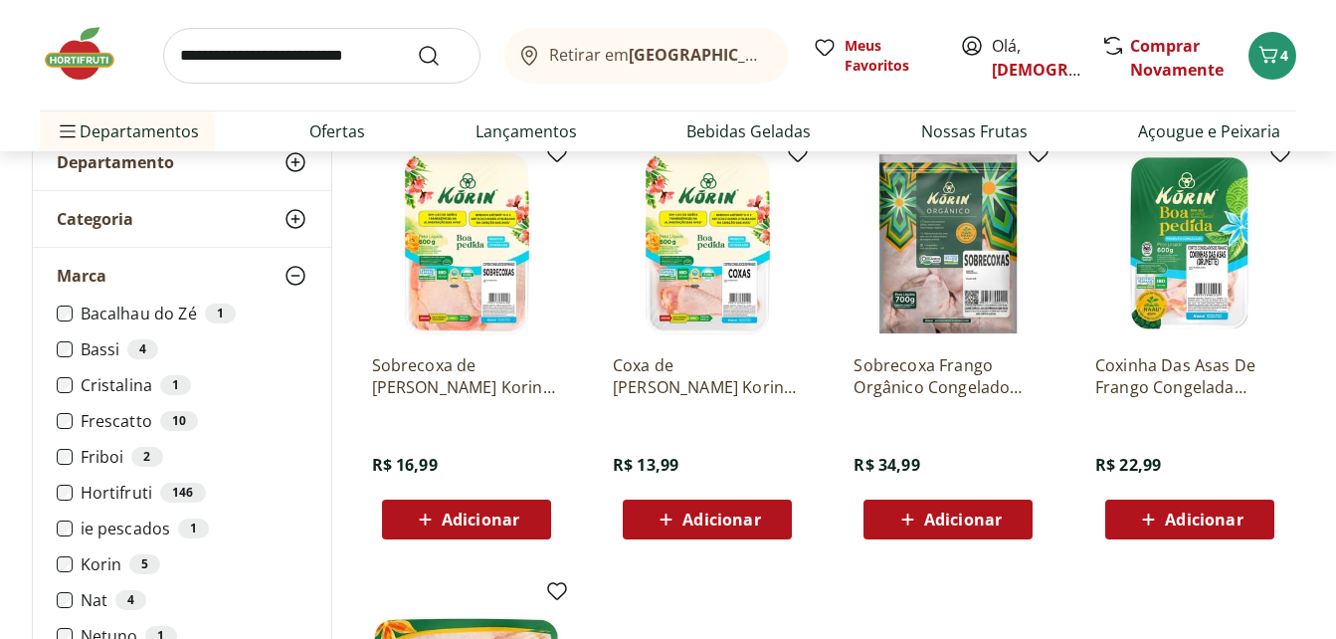
click at [482, 516] on span "Adicionar" at bounding box center [481, 519] width 78 height 16
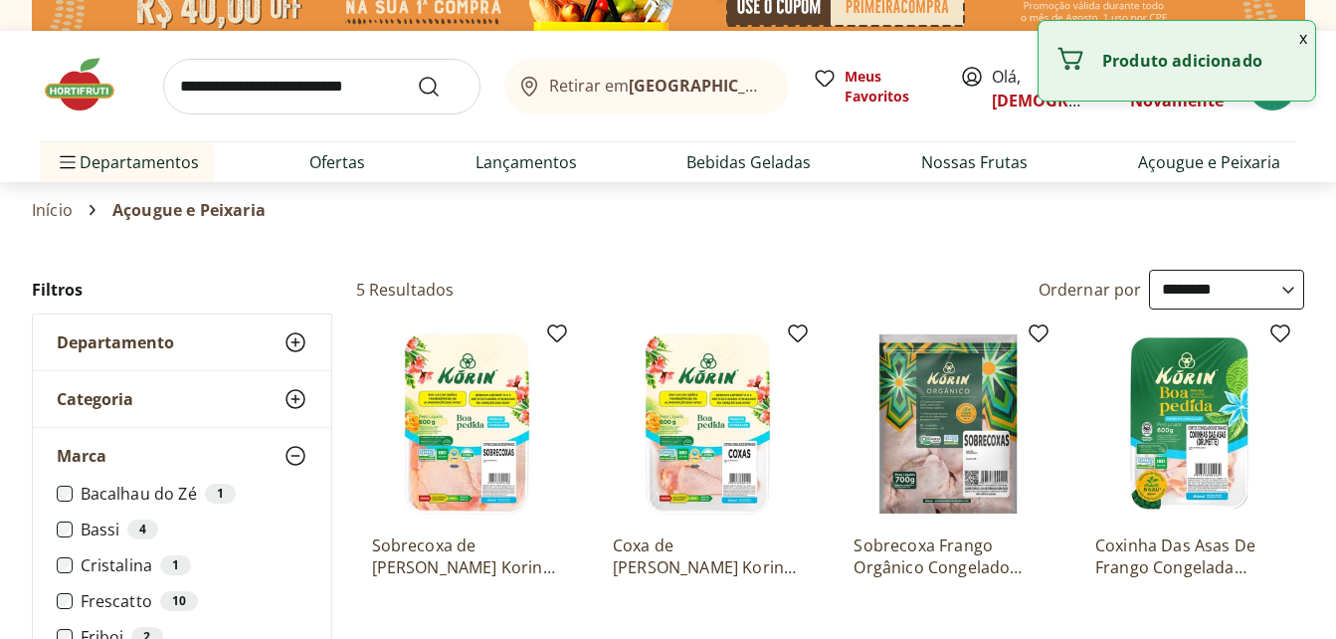
scroll to position [0, 0]
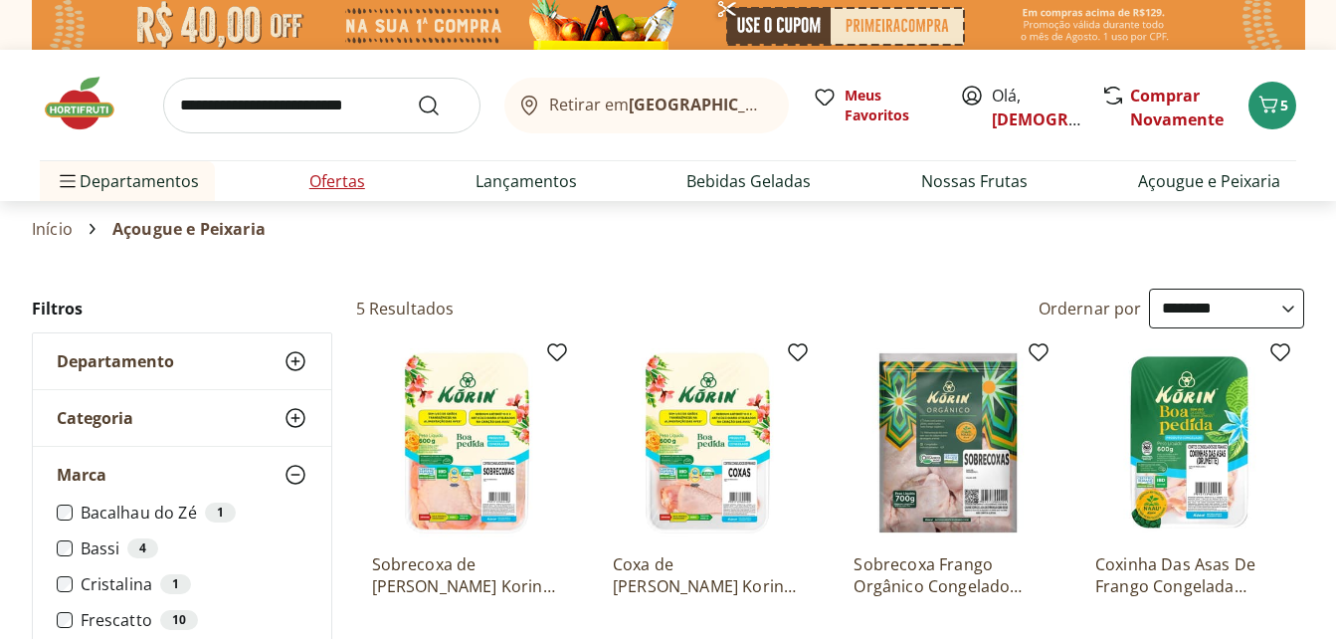
click at [350, 181] on link "Ofertas" at bounding box center [337, 181] width 56 height 24
select select "**********"
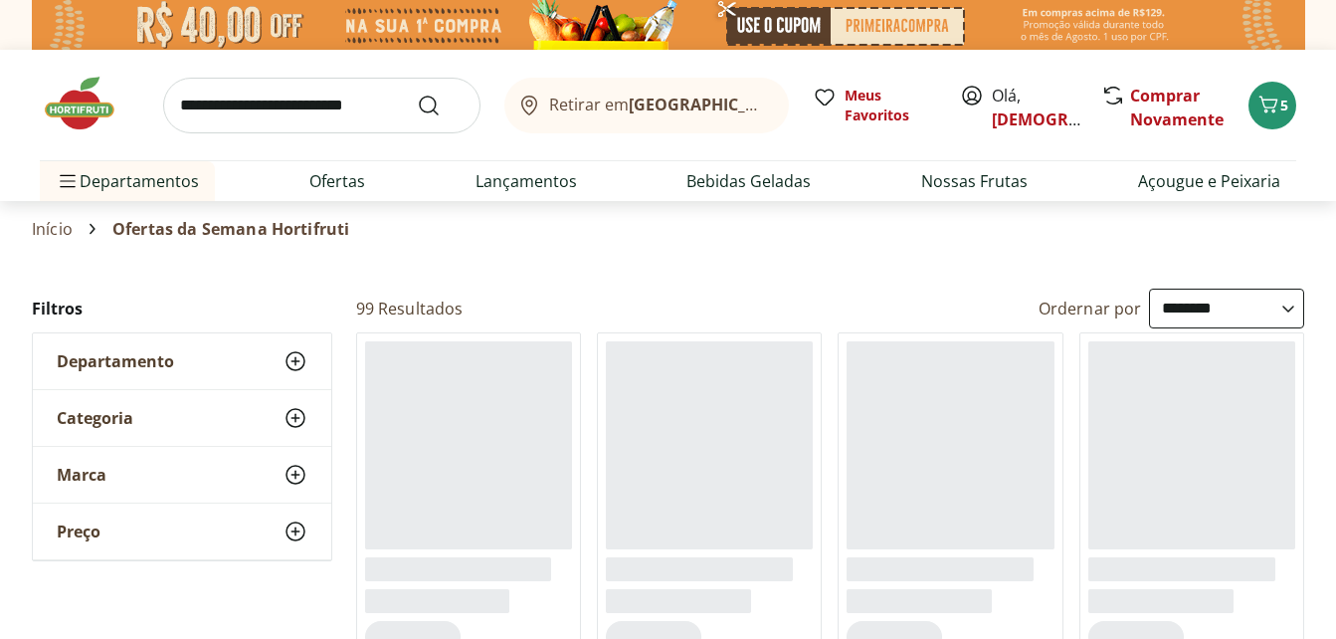
scroll to position [100, 0]
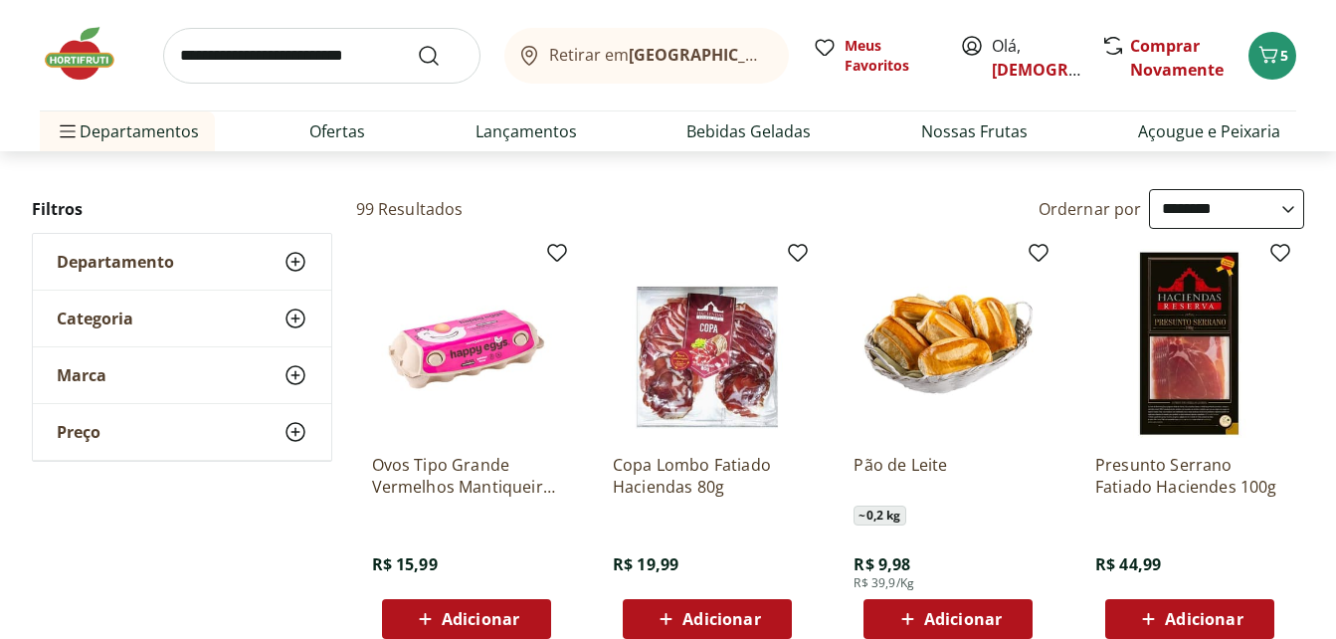
click at [296, 316] on use at bounding box center [296, 318] width 24 height 24
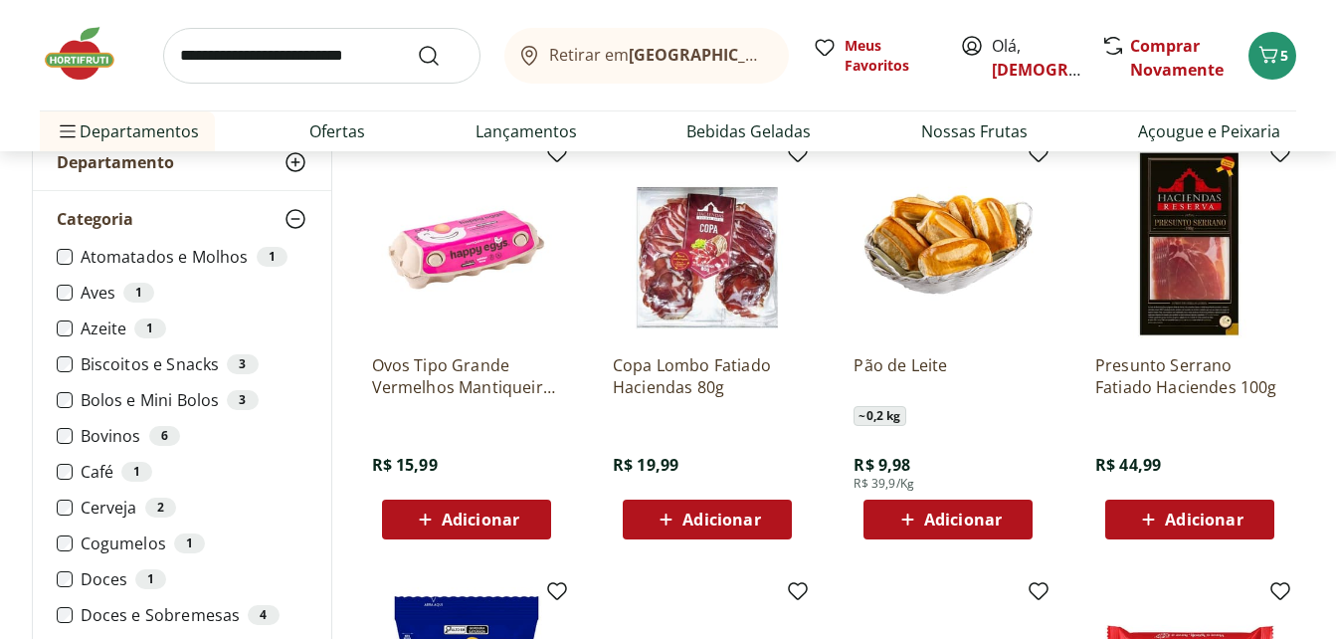
scroll to position [299, 0]
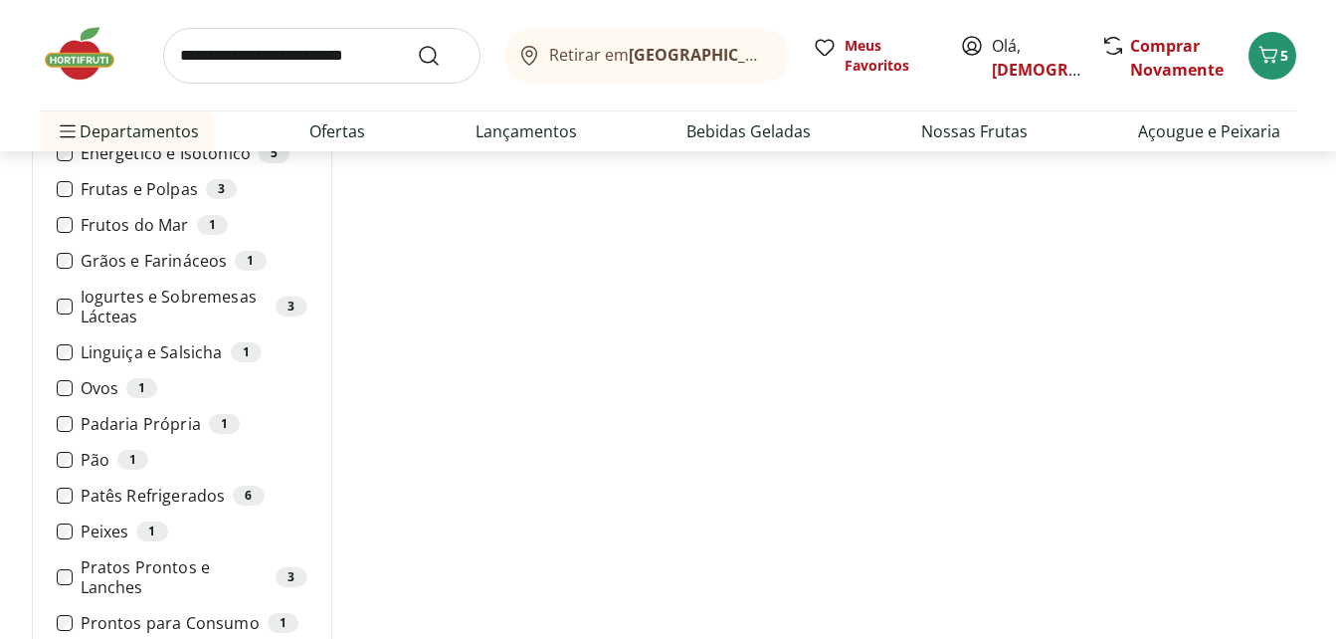
scroll to position [498, 0]
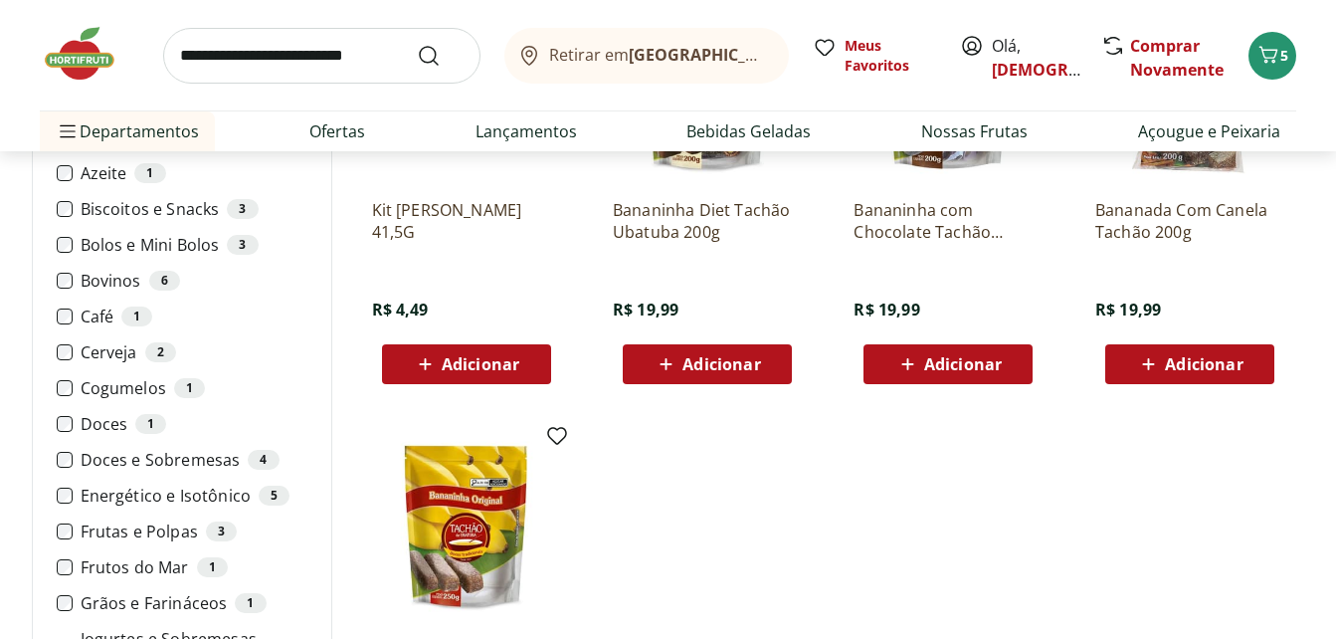
scroll to position [398, 0]
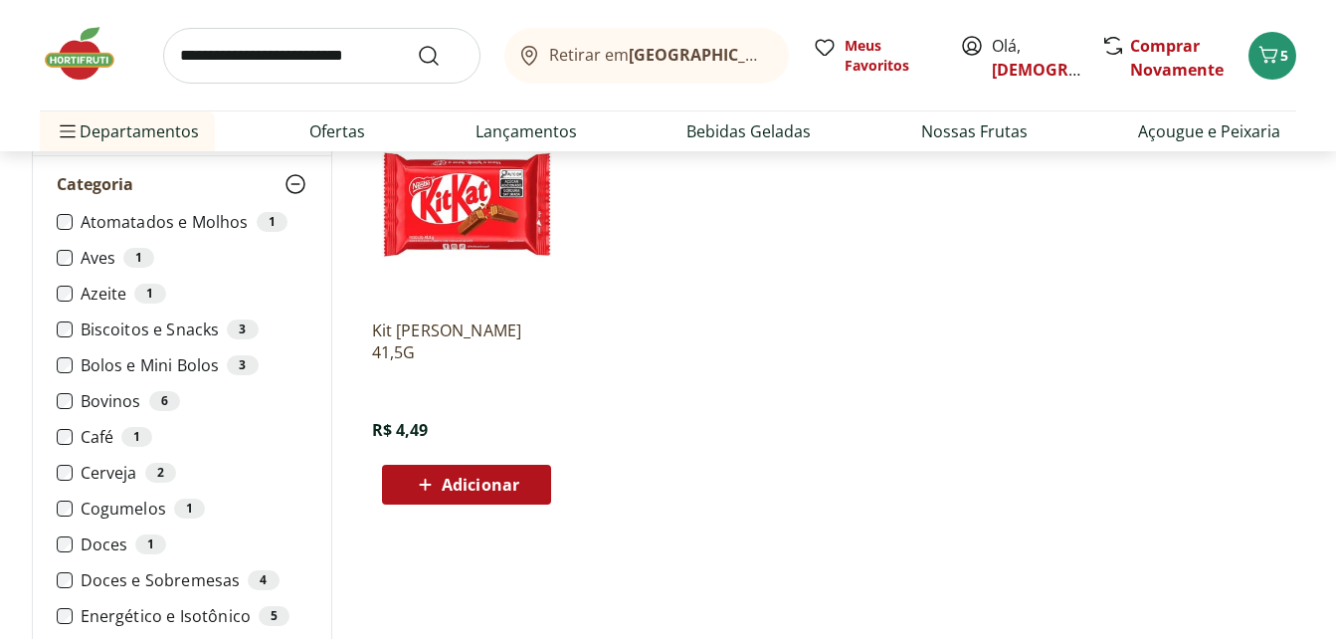
scroll to position [199, 0]
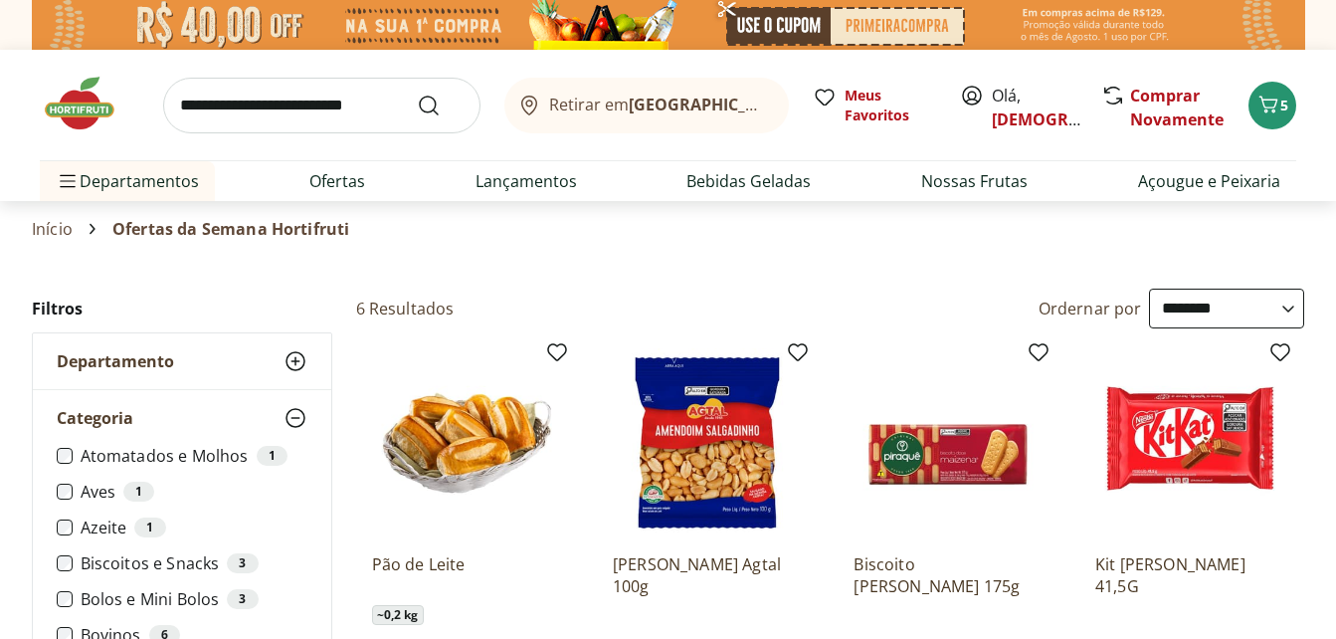
select select "**********"
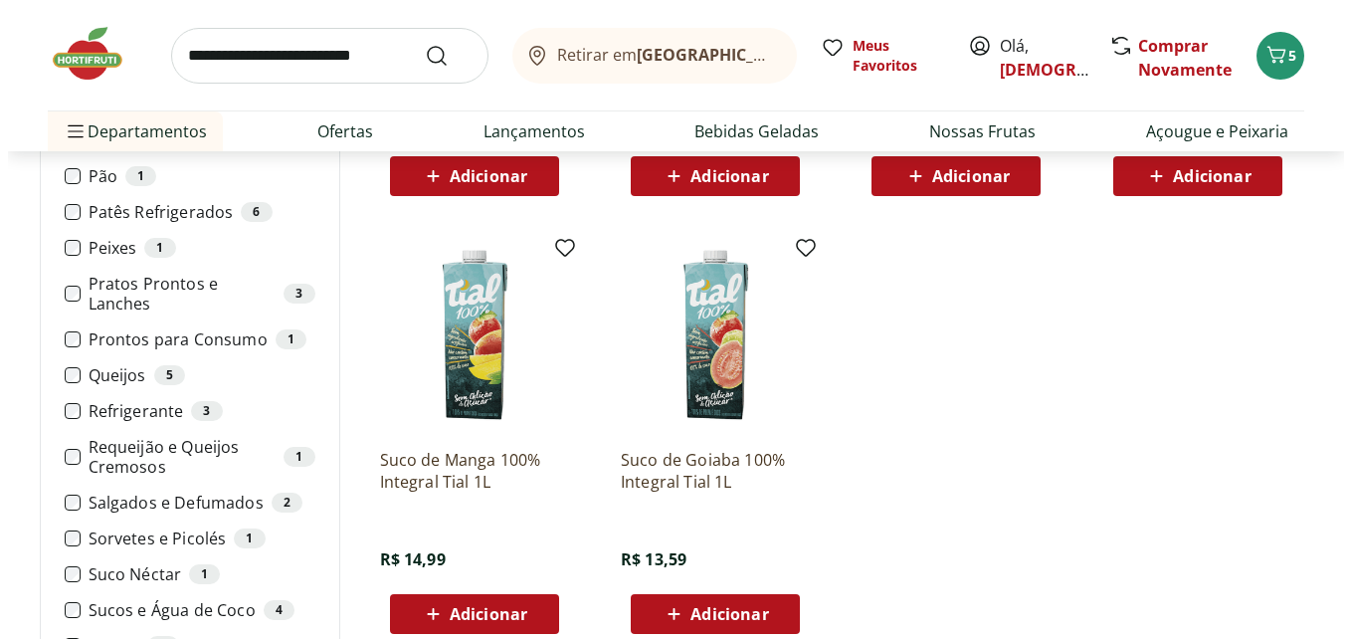
scroll to position [995, 0]
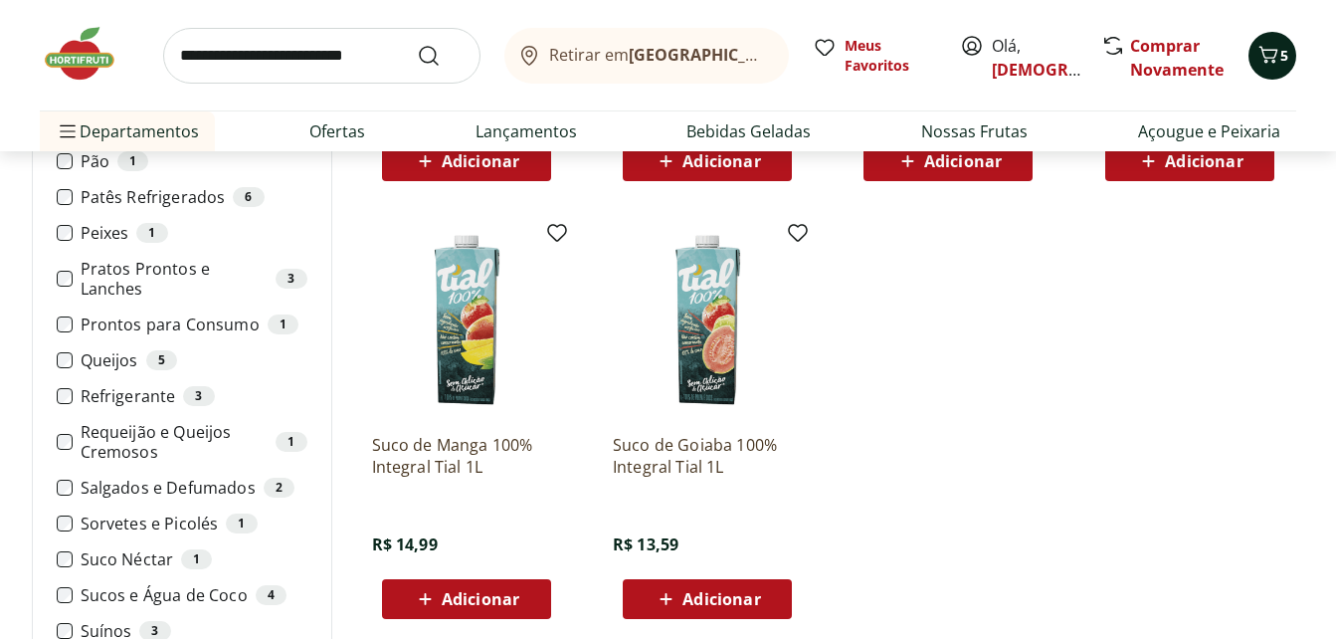
click at [1292, 51] on button "5" at bounding box center [1273, 56] width 48 height 48
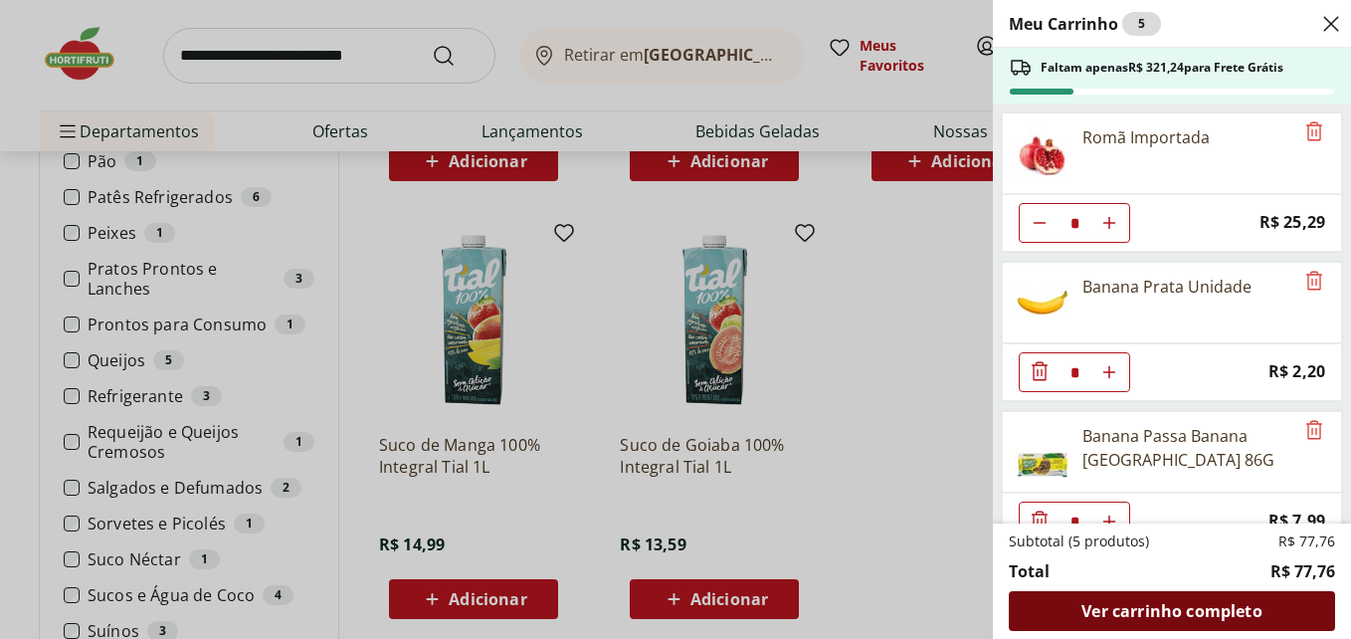
click at [1218, 605] on span "Ver carrinho completo" at bounding box center [1172, 611] width 180 height 16
